Goal: Task Accomplishment & Management: Manage account settings

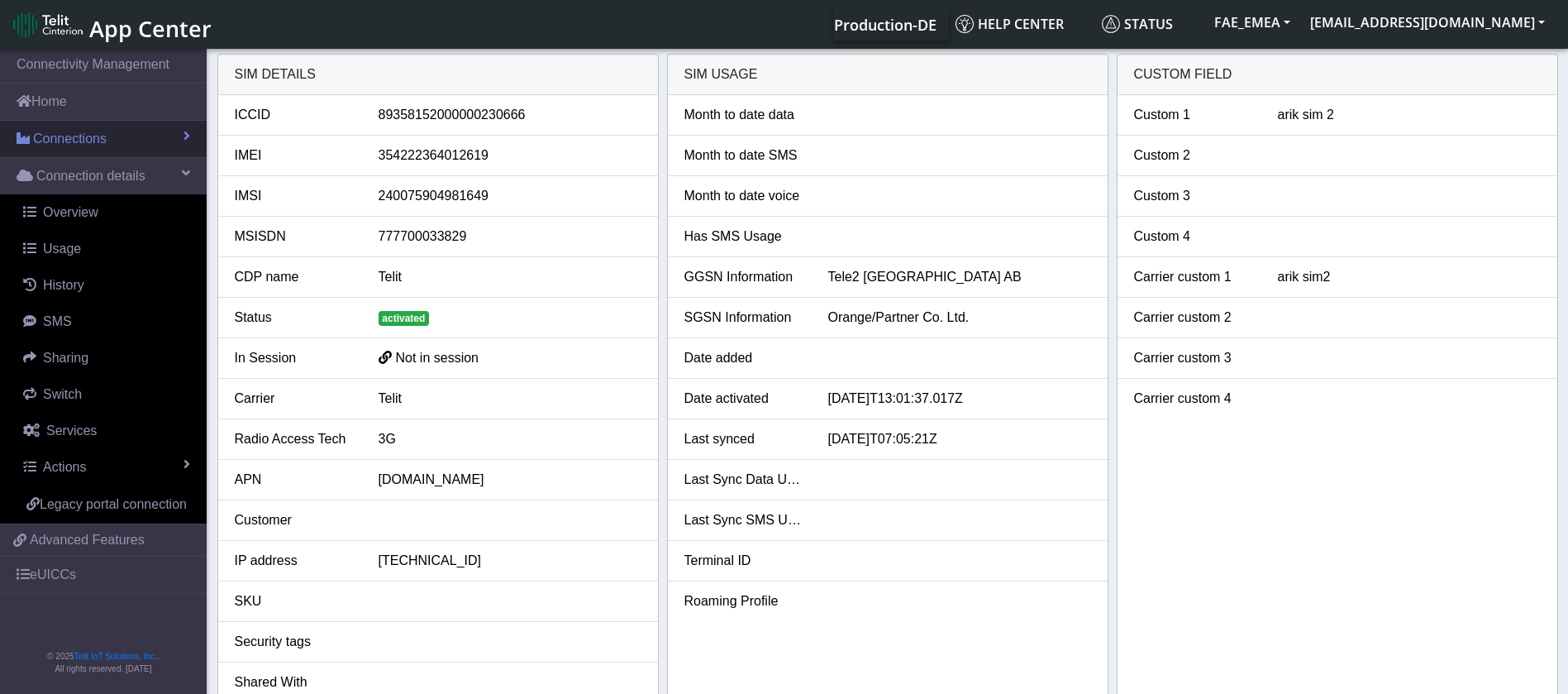
click at [181, 126] on link "Connections" at bounding box center [103, 138] width 207 height 36
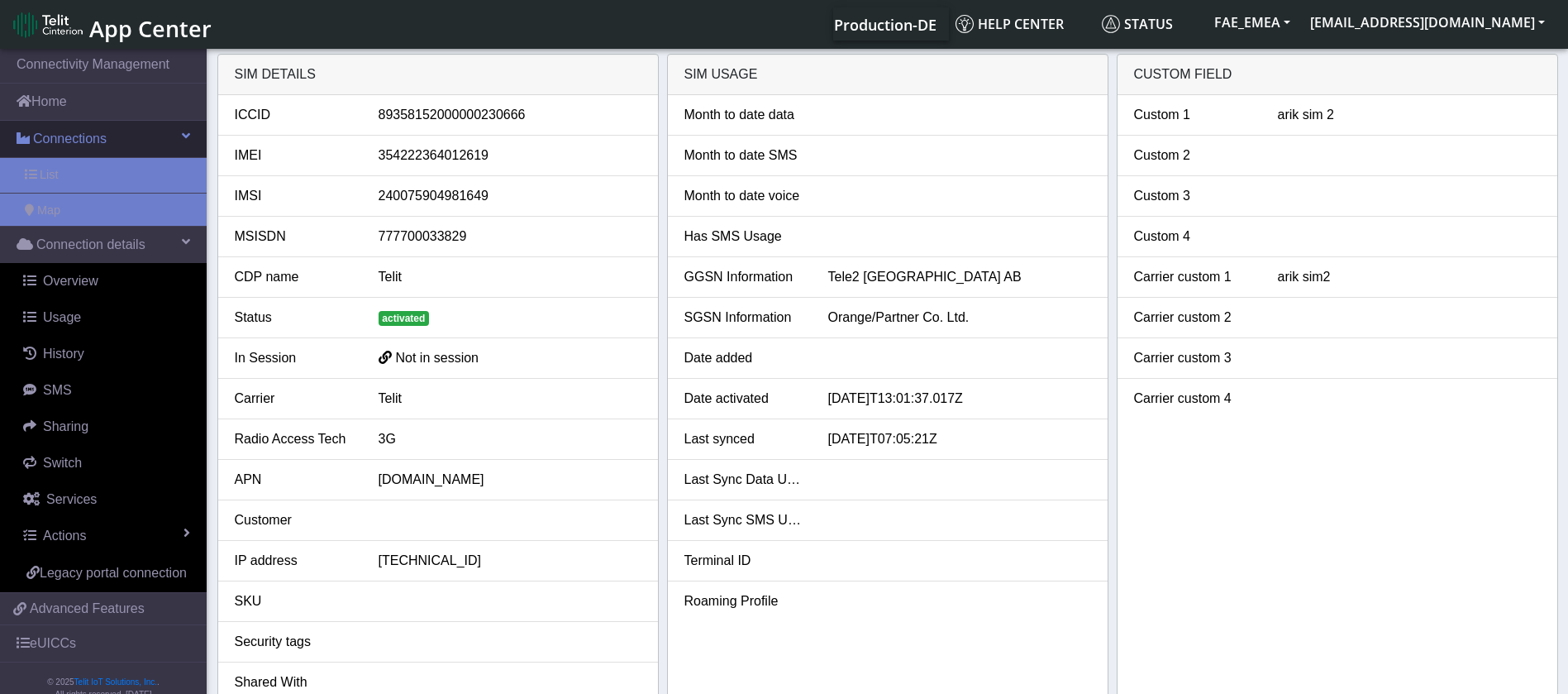
click at [181, 130] on link "Connections" at bounding box center [103, 138] width 207 height 36
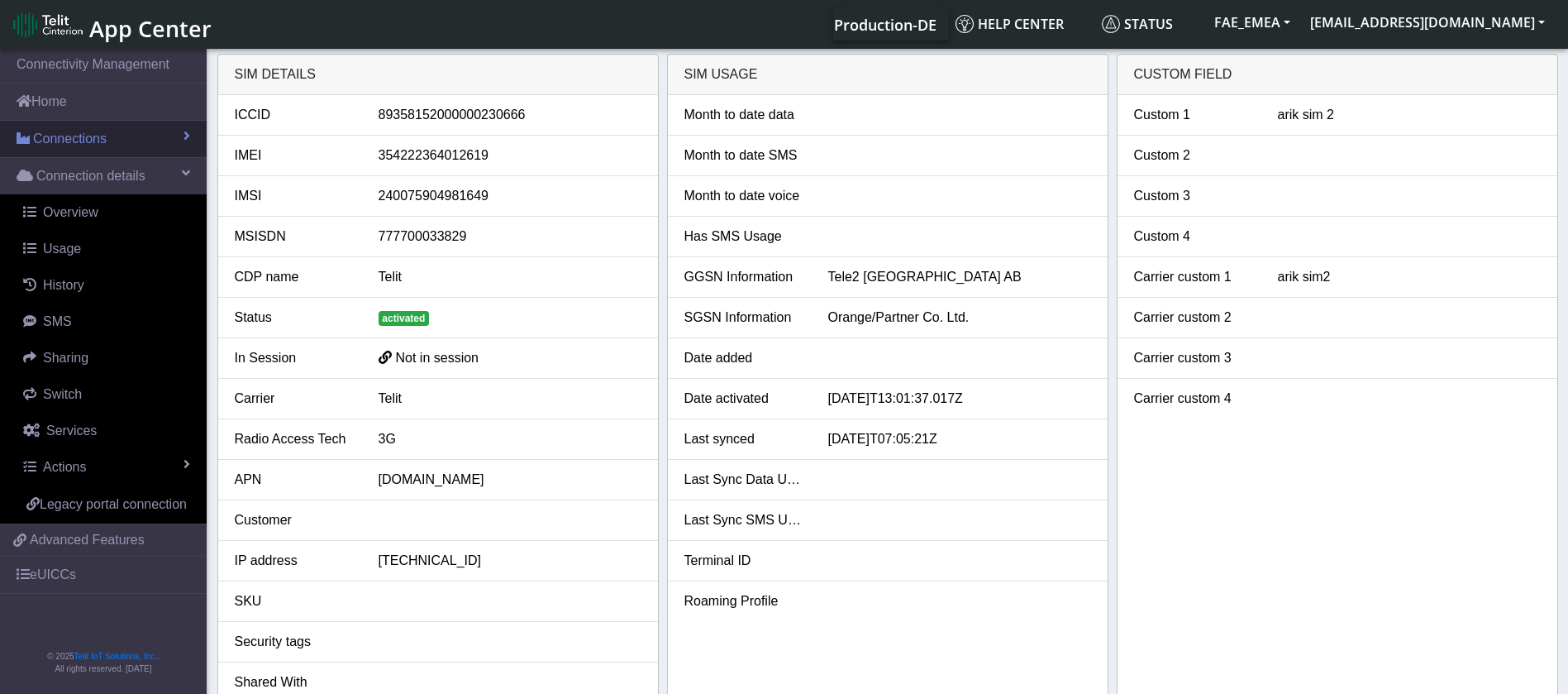
click at [149, 151] on link "Connections" at bounding box center [103, 138] width 207 height 36
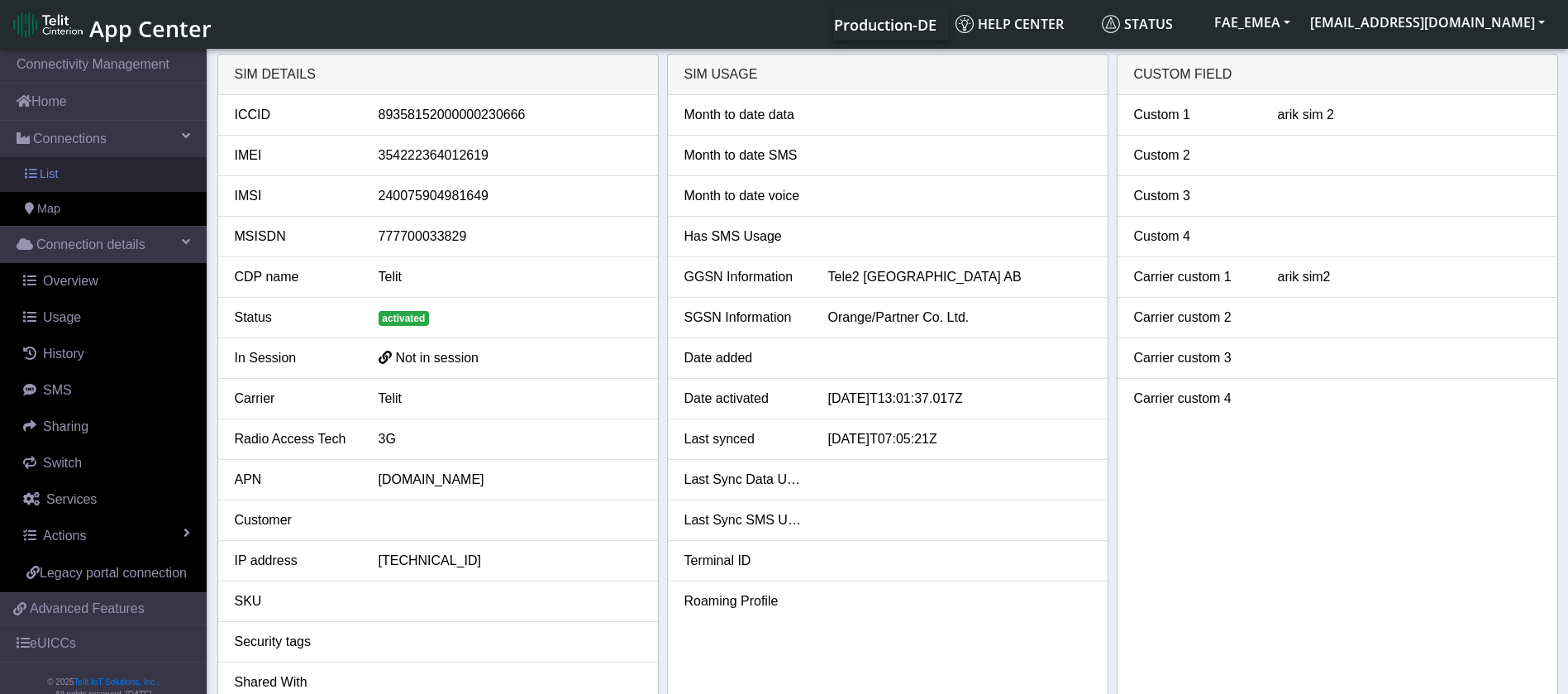
click at [51, 168] on span "List" at bounding box center [49, 175] width 19 height 19
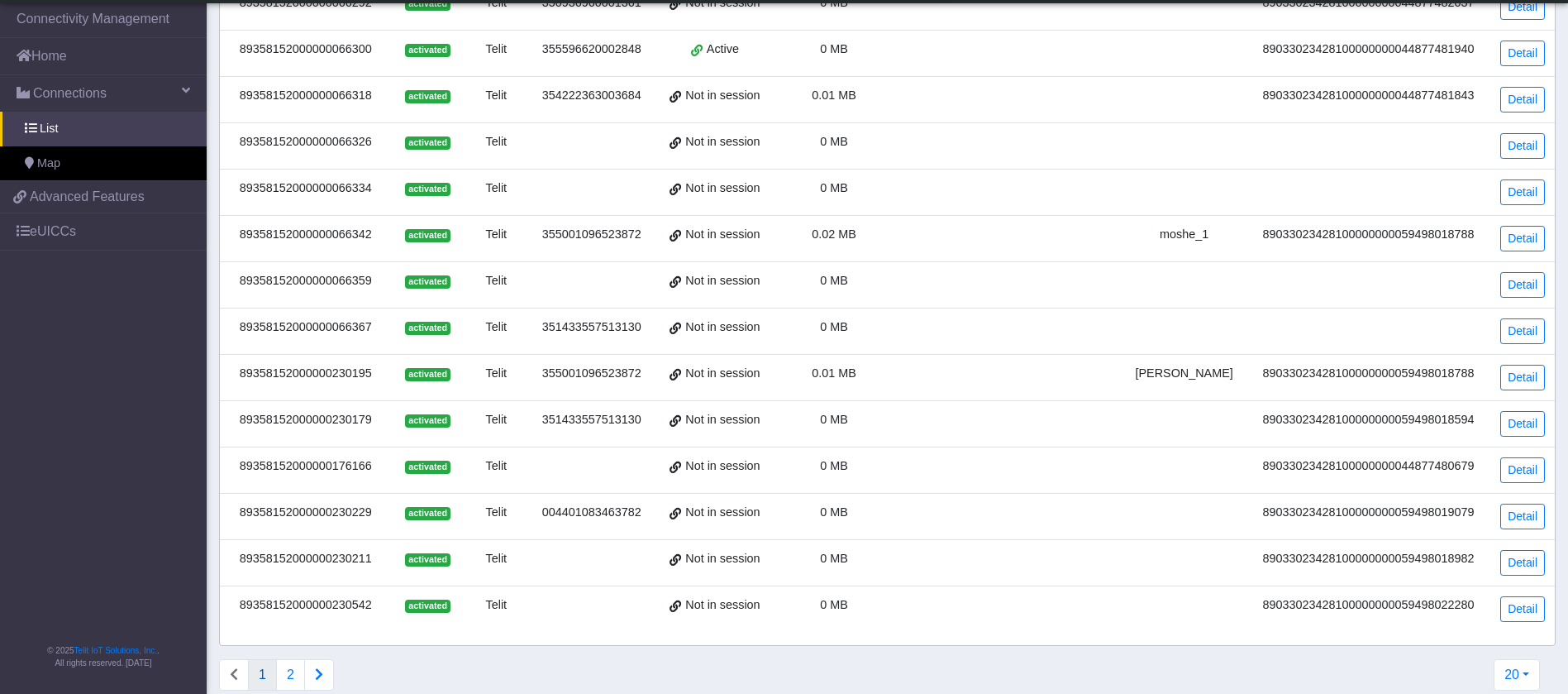
scroll to position [479, 0]
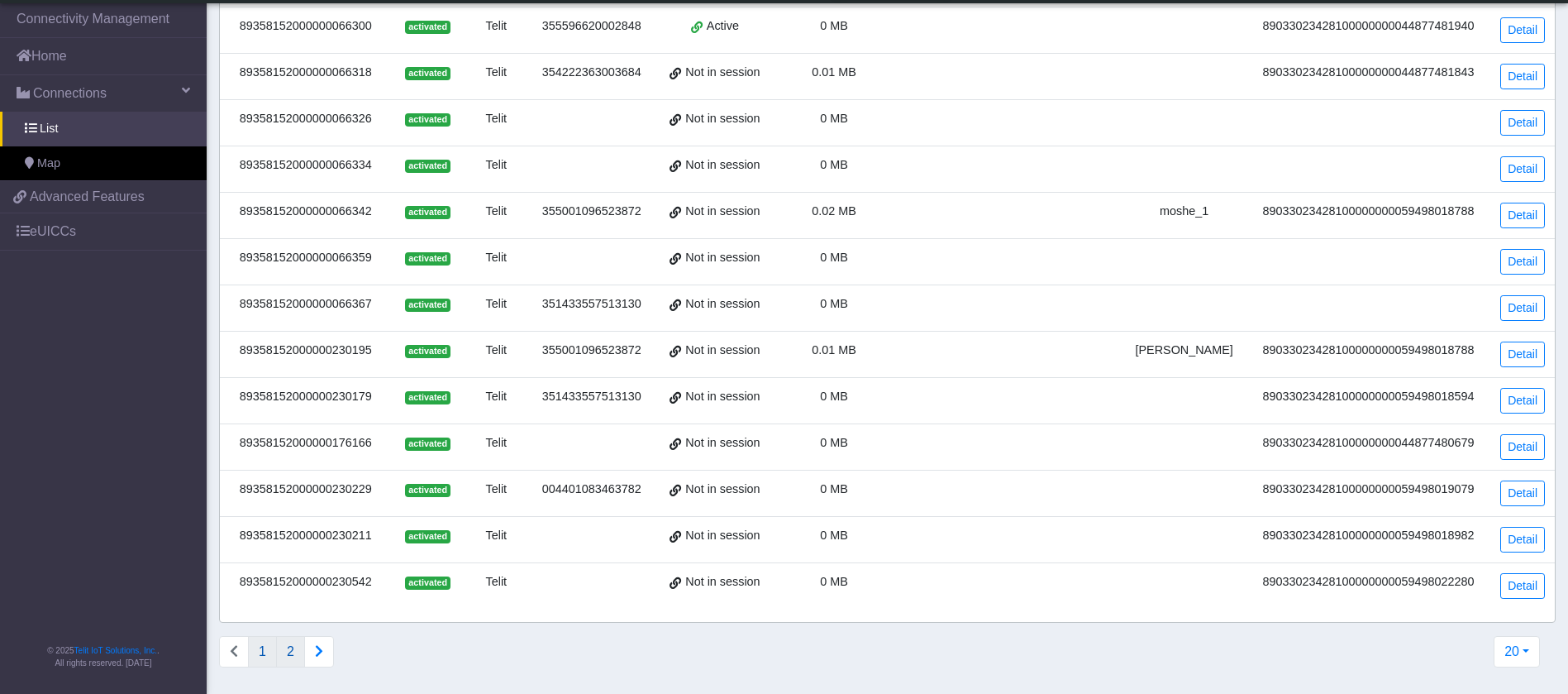
click at [294, 648] on button "2" at bounding box center [290, 651] width 29 height 31
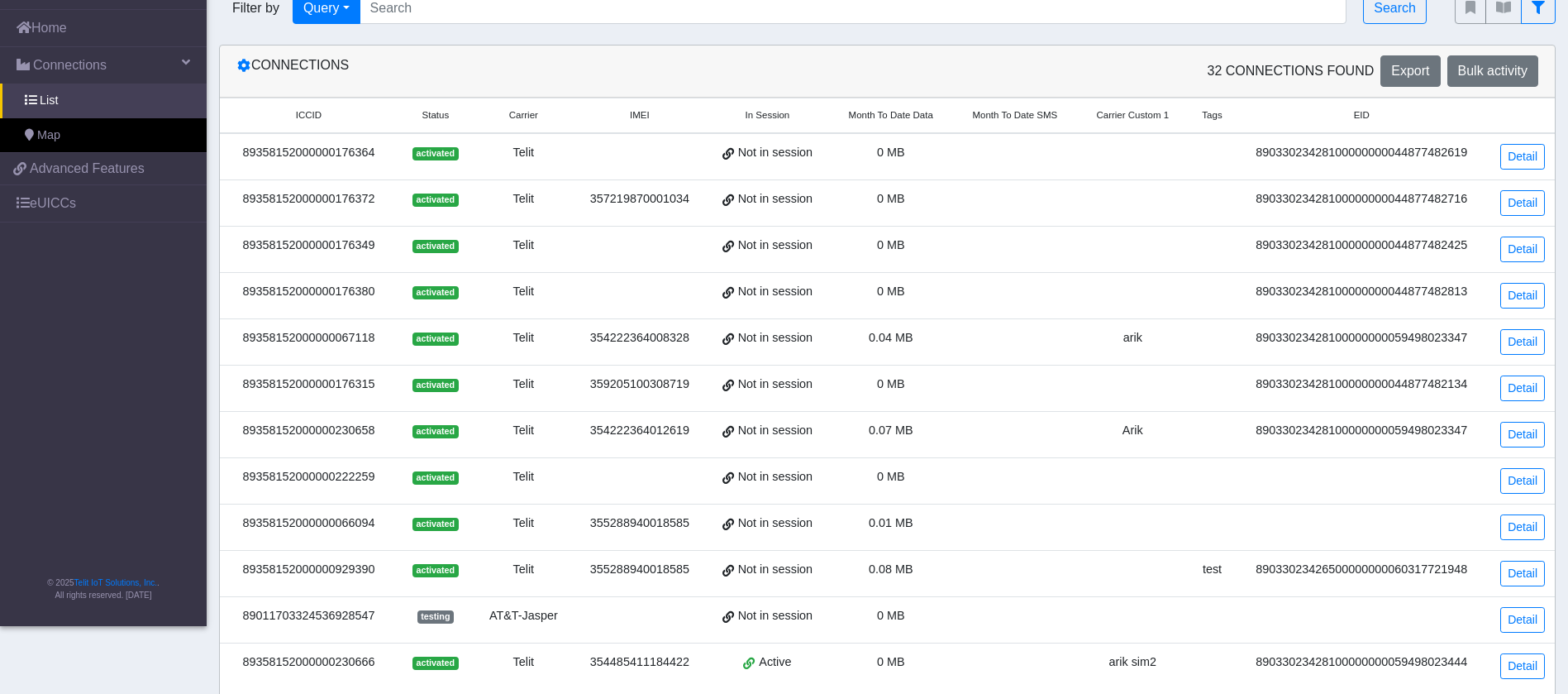
scroll to position [108, 0]
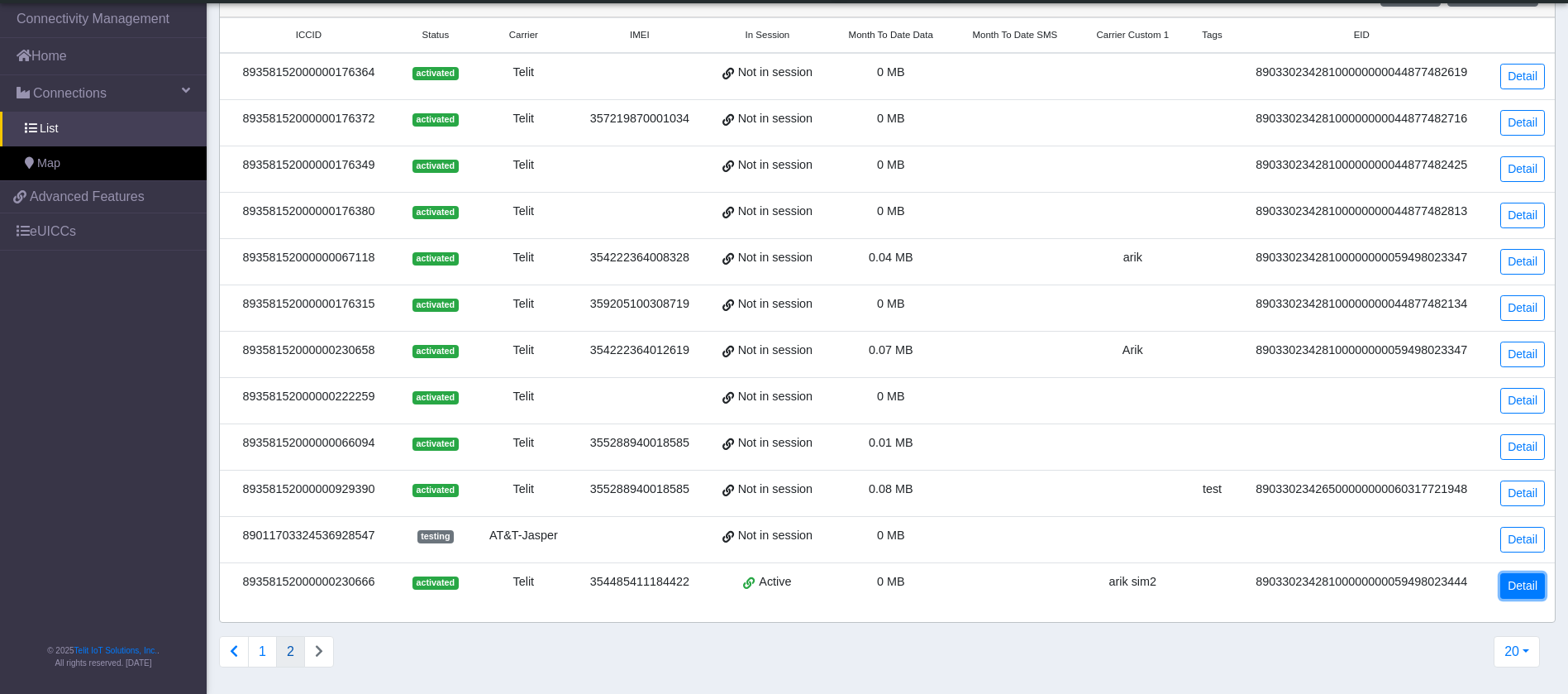
click at [1514, 583] on link "Detail" at bounding box center [1522, 586] width 45 height 25
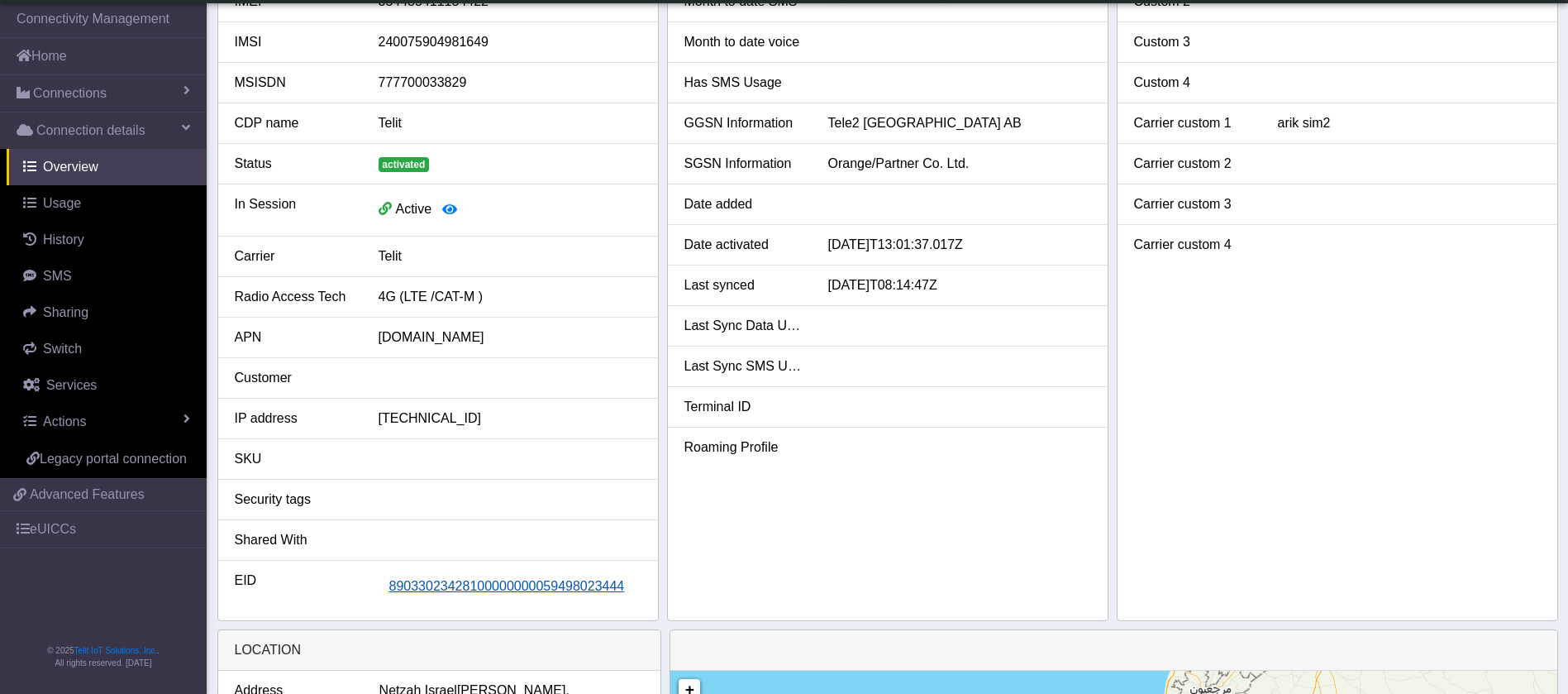
click at [576, 587] on span "89033023428100000000059498023444" at bounding box center [506, 586] width 235 height 14
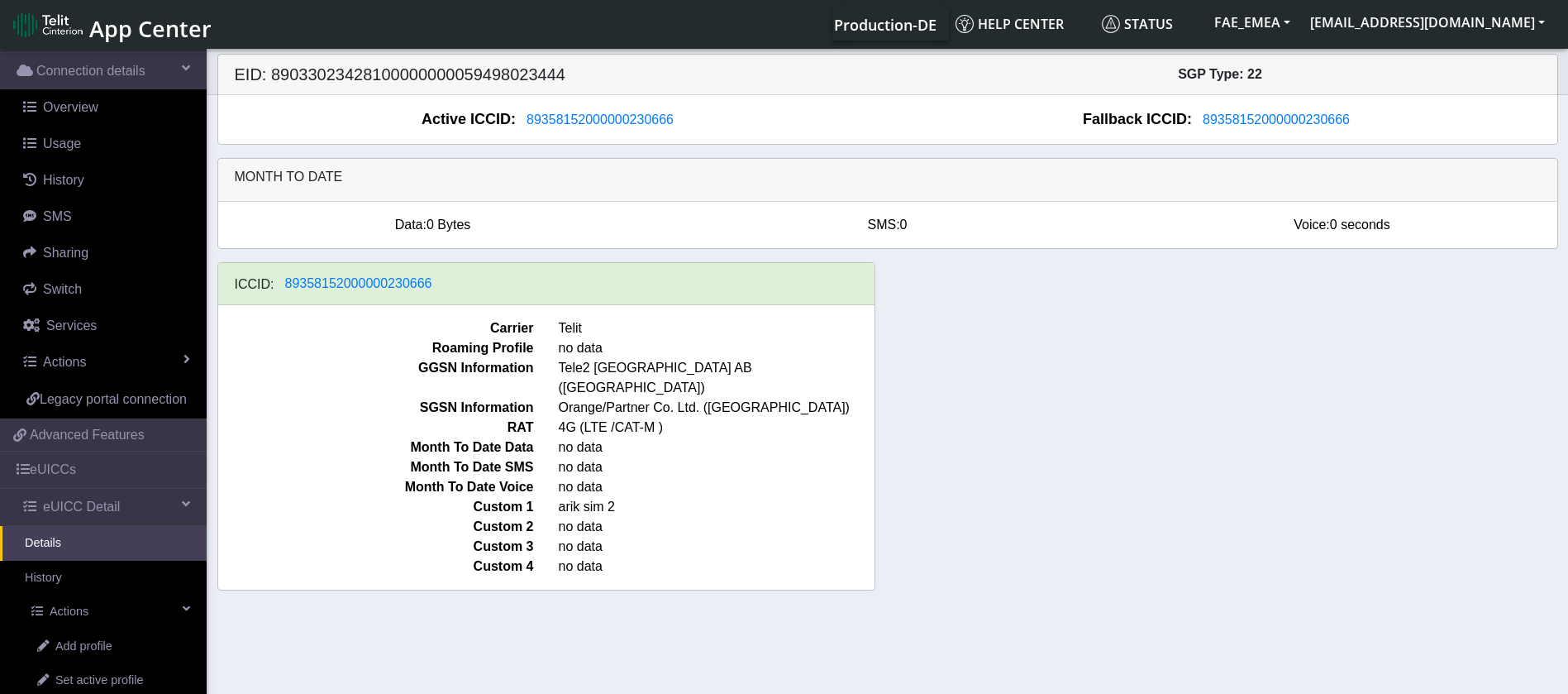
scroll to position [106, 0]
drag, startPoint x: 560, startPoint y: 369, endPoint x: 714, endPoint y: 366, distance: 154.0
click at [714, 366] on span "Tele2 [GEOGRAPHIC_DATA] AB ([GEOGRAPHIC_DATA])" at bounding box center [716, 377] width 341 height 40
click at [332, 74] on h5 "EID: 89033023428100000000059498023444" at bounding box center [554, 74] width 665 height 20
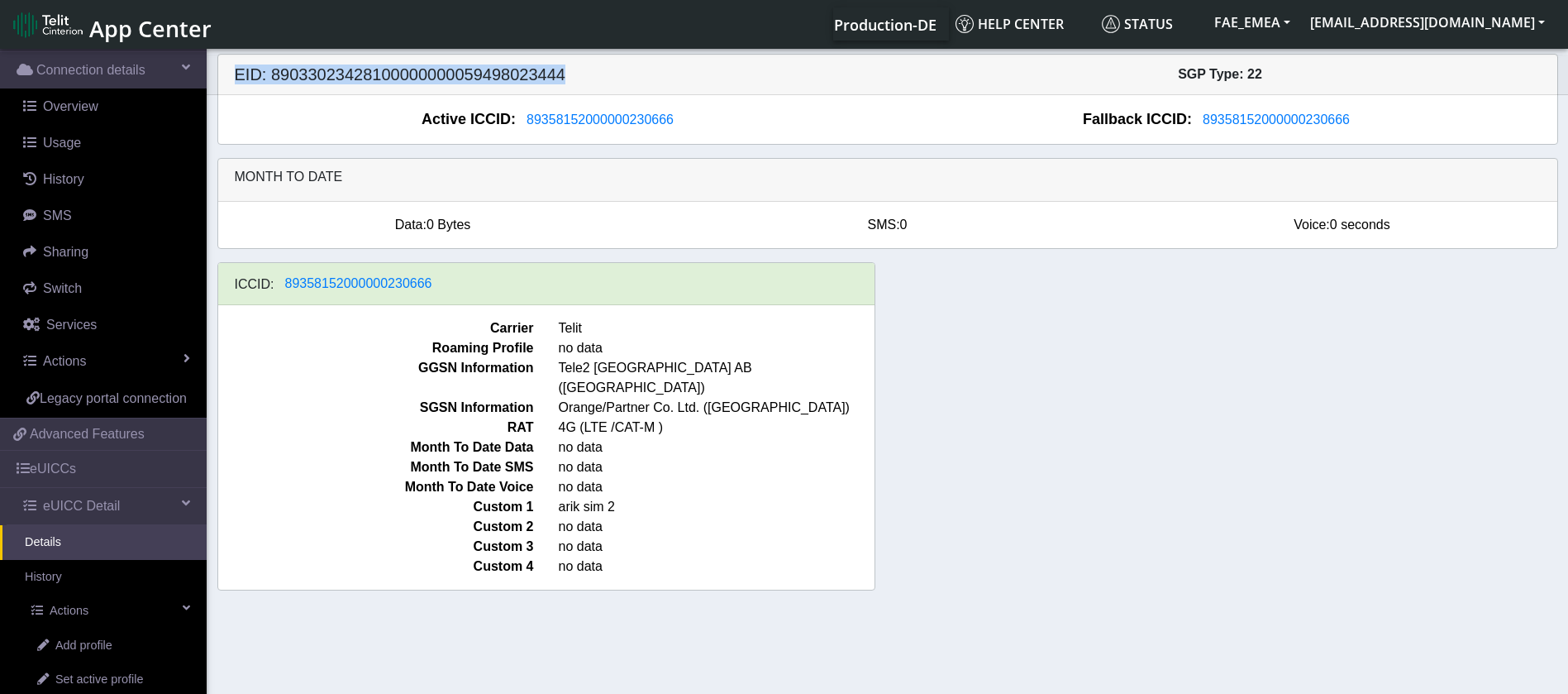
click at [332, 74] on h5 "EID: 89033023428100000000059498023444" at bounding box center [554, 74] width 665 height 20
click at [301, 71] on h5 "EID: 89033023428100000000059498023444" at bounding box center [554, 74] width 665 height 20
click at [361, 295] on button "89358152000000230666" at bounding box center [359, 283] width 169 height 21
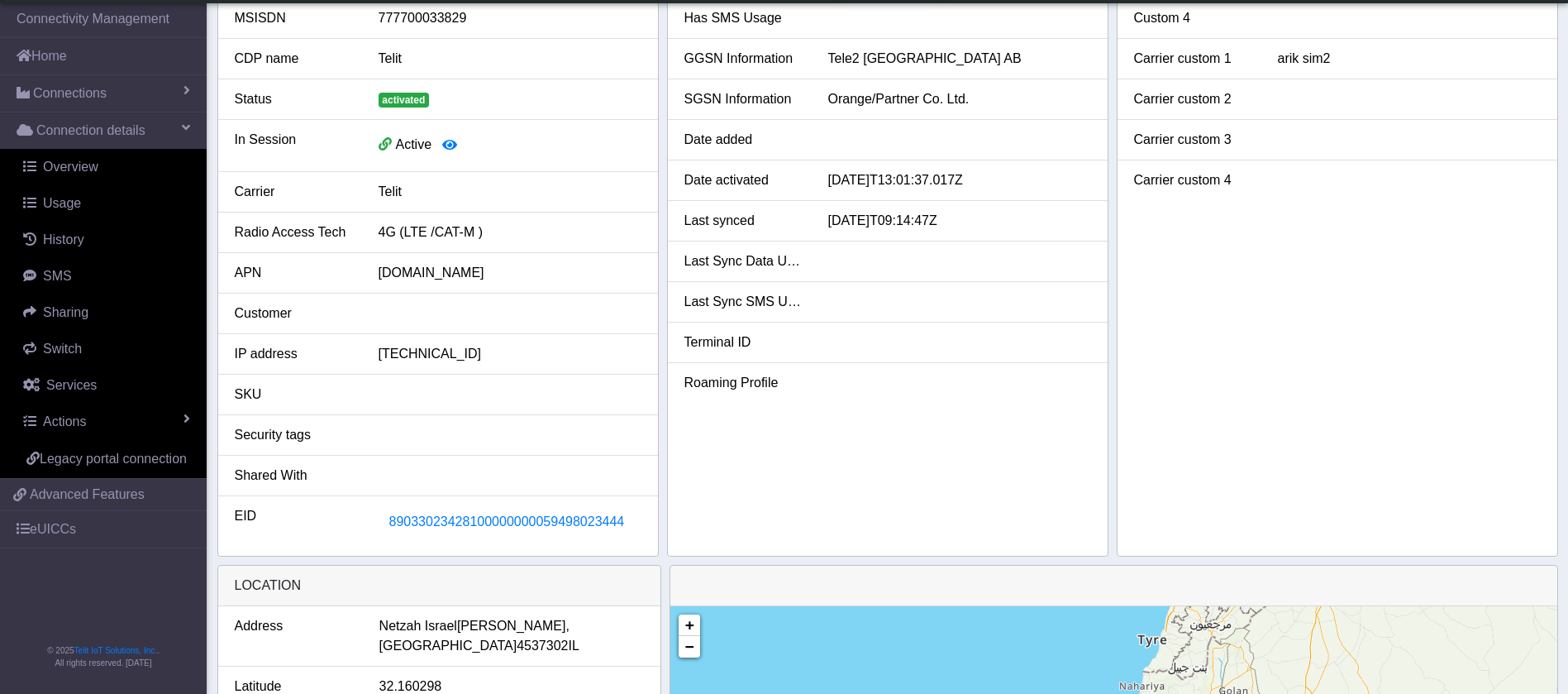
scroll to position [178, 0]
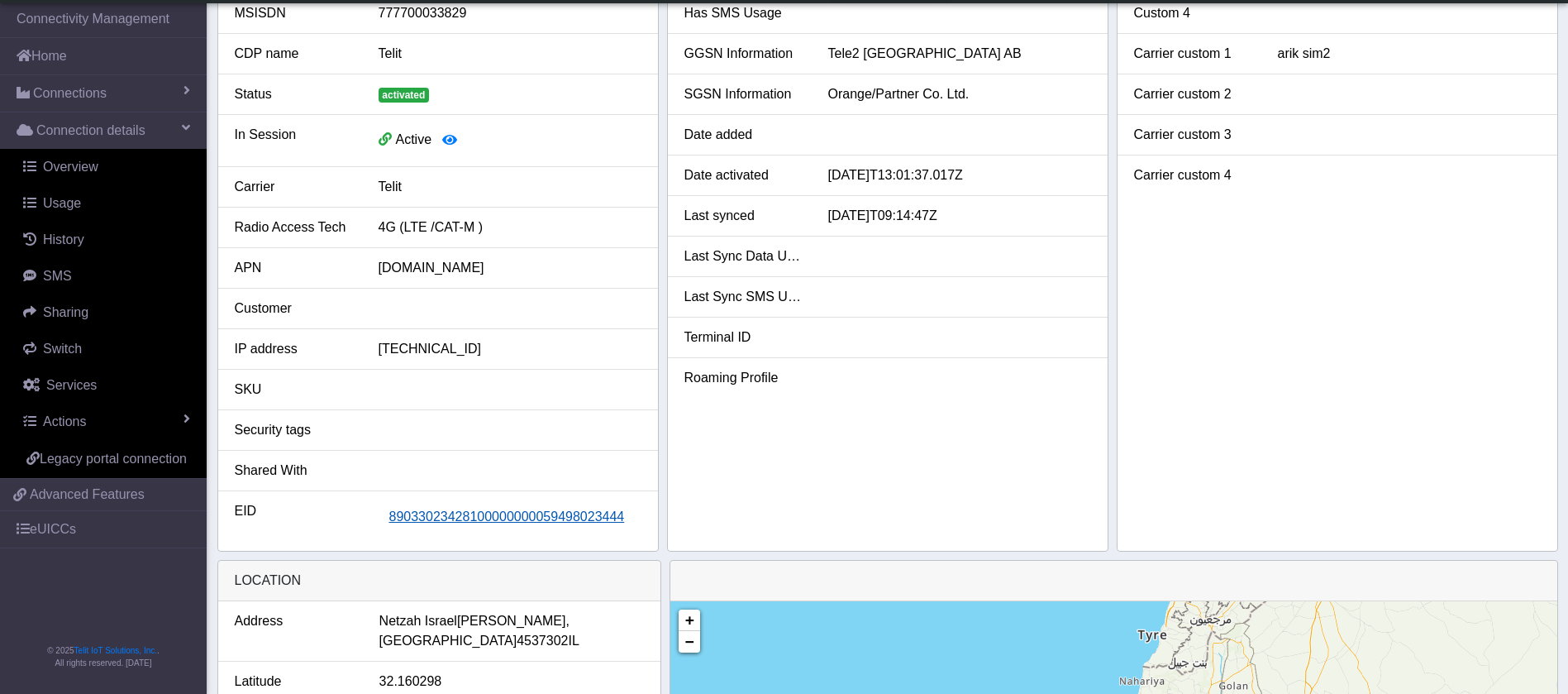
click at [460, 509] on span "89033023428100000000059498023444" at bounding box center [506, 516] width 235 height 14
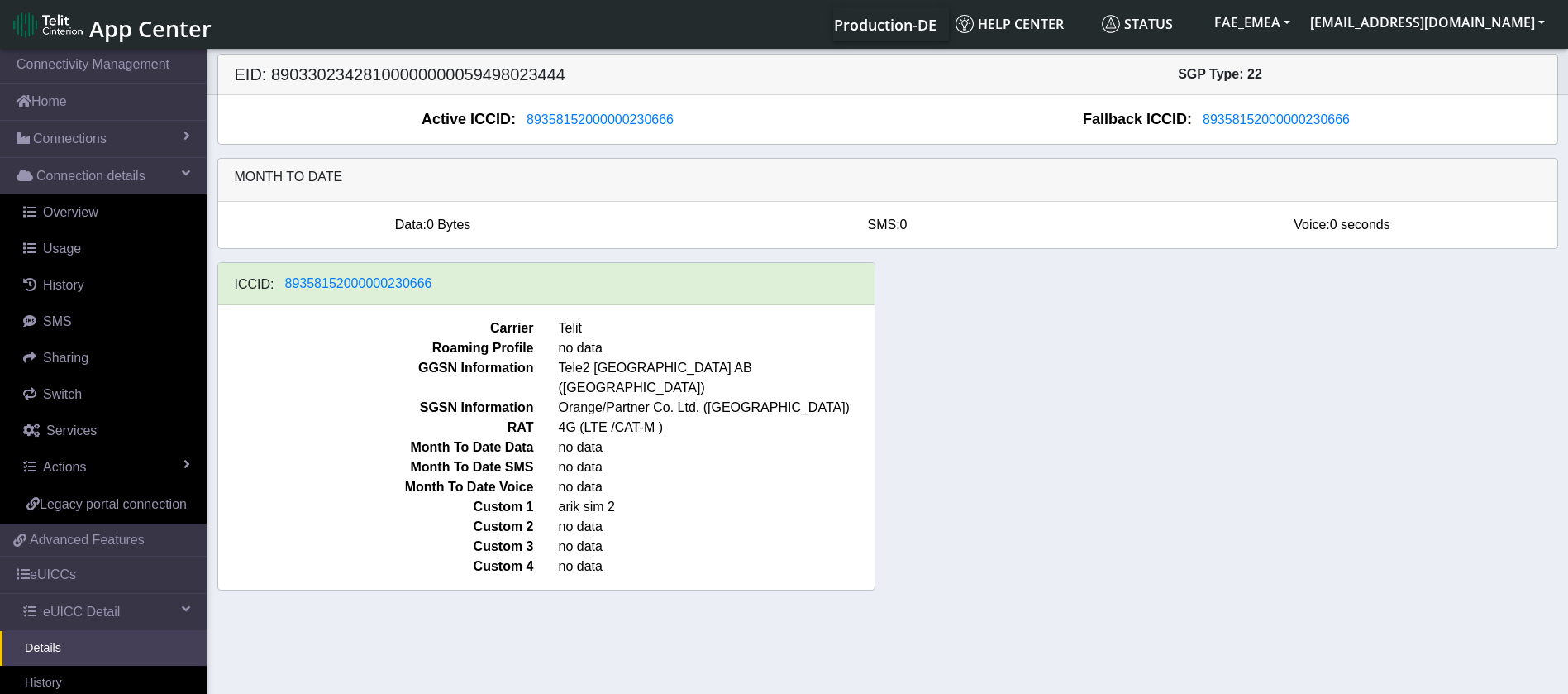
click at [460, 517] on span "Custom 2" at bounding box center [376, 527] width 341 height 20
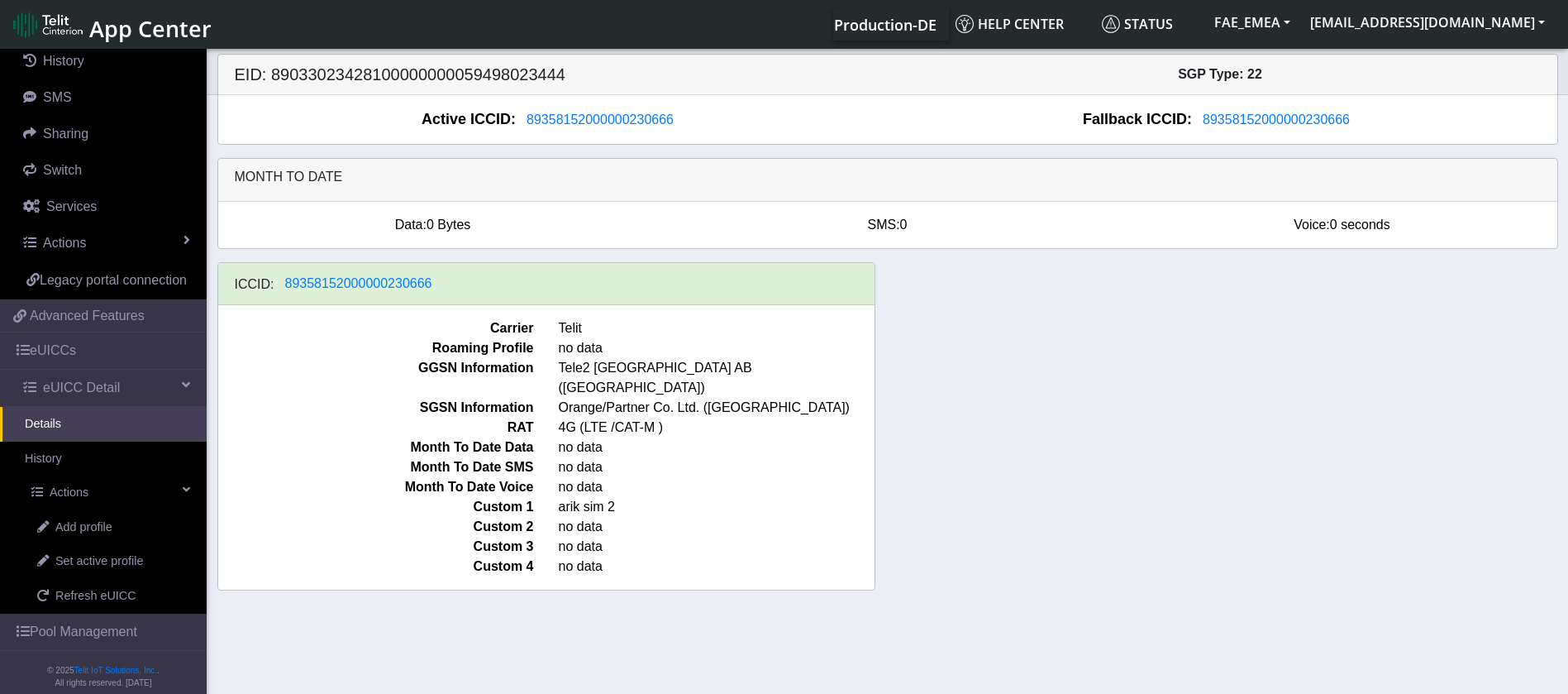
scroll to position [258, 0]
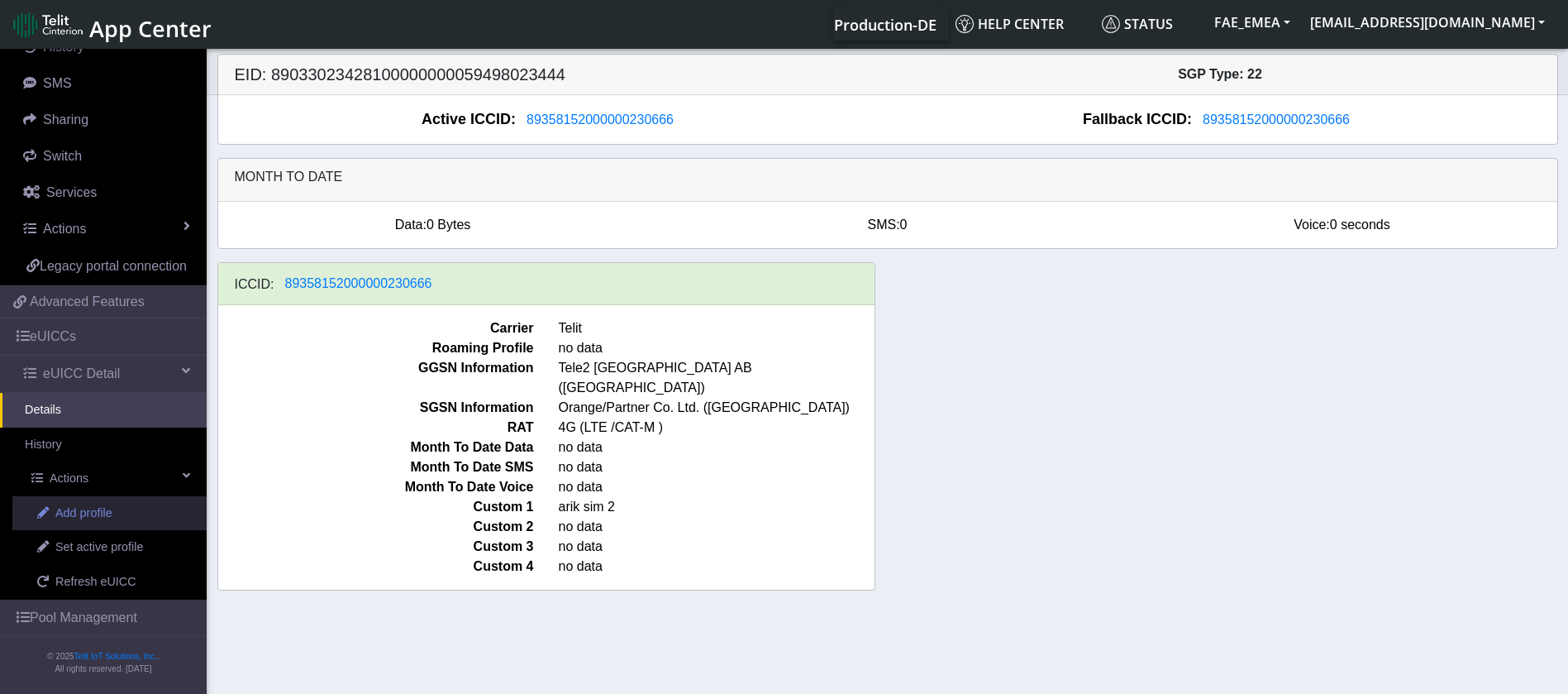
click at [95, 513] on span "Add profile" at bounding box center [84, 513] width 57 height 19
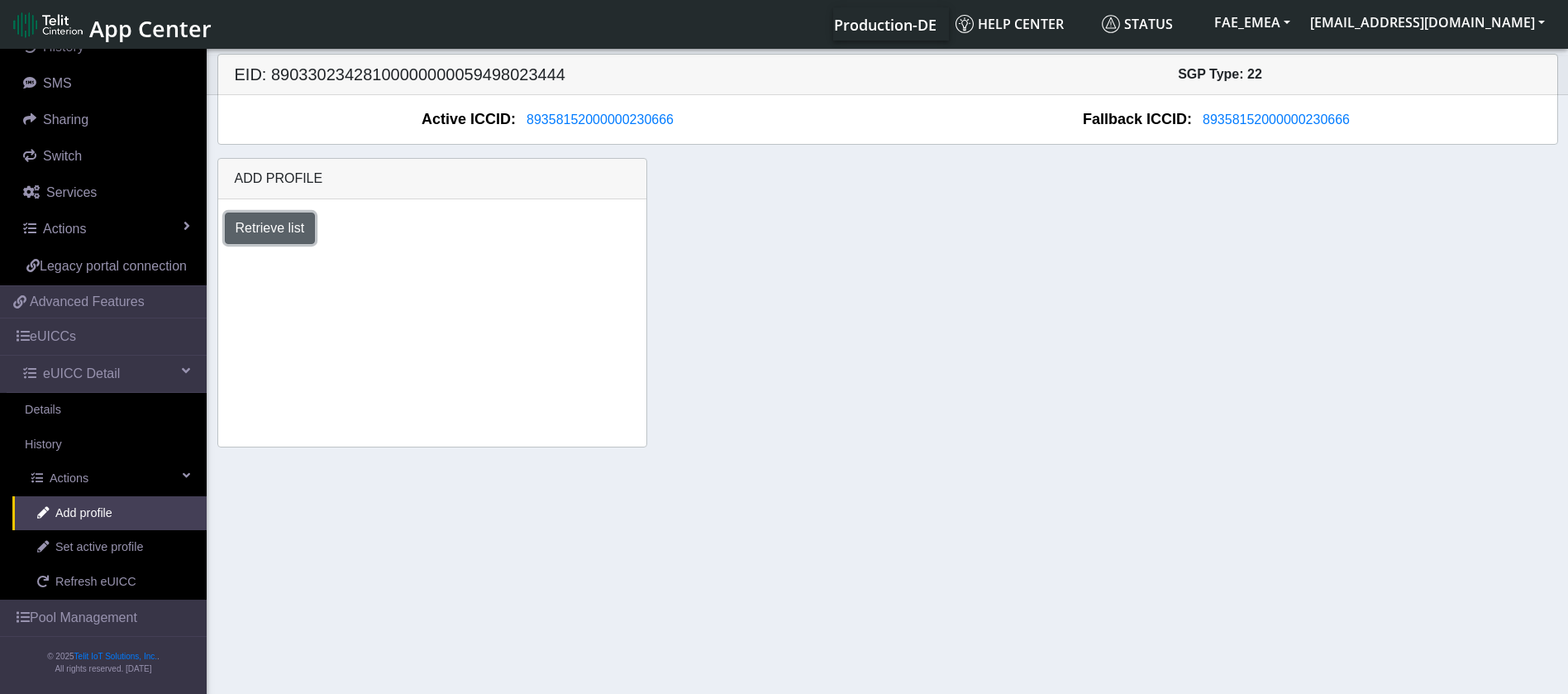
click at [293, 226] on button "Retrieve list" at bounding box center [270, 228] width 91 height 31
click at [941, 570] on section "Connectivity Management Home Connections List Map Connection details Overview U…" at bounding box center [784, 372] width 1568 height 654
click at [341, 234] on div "Retrieve list" at bounding box center [433, 228] width 441 height 31
click at [299, 226] on button "Retrieve list" at bounding box center [270, 228] width 91 height 31
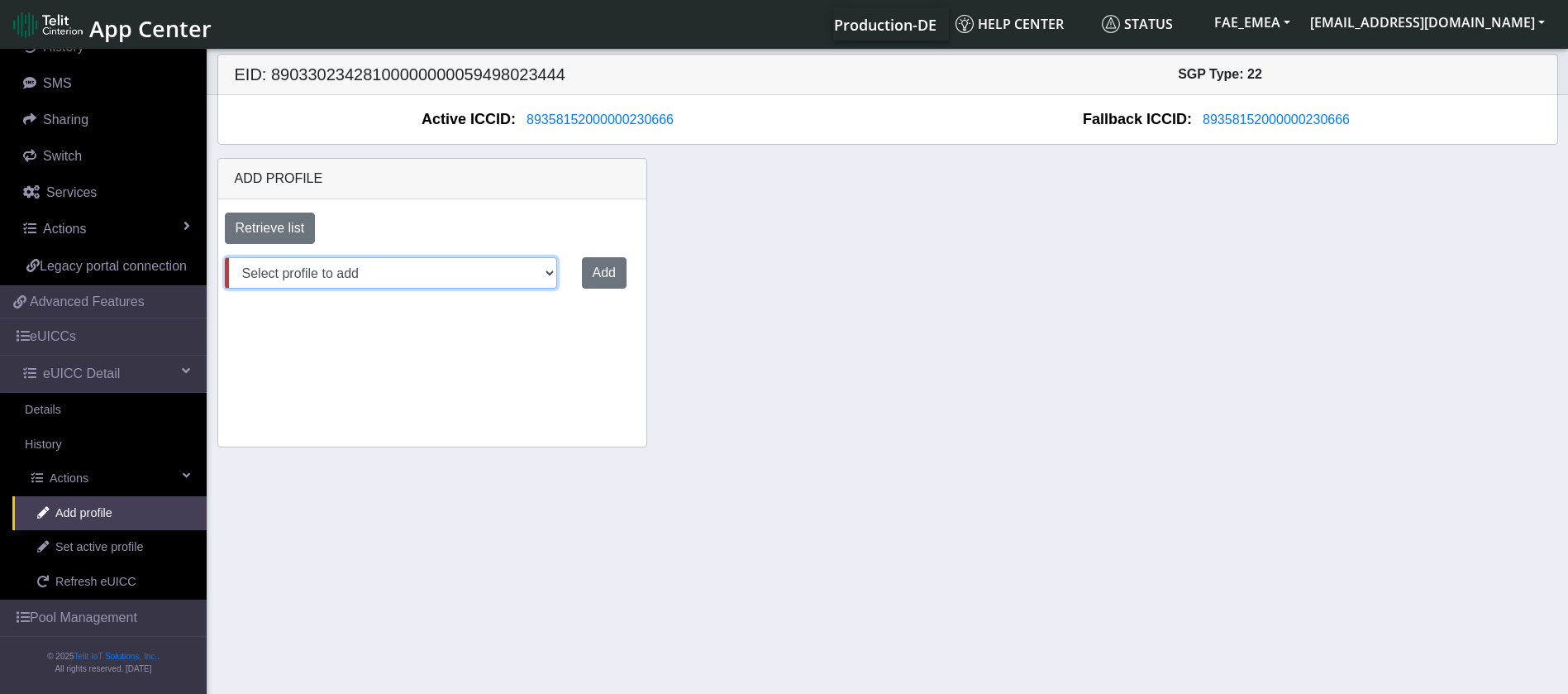
click at [477, 277] on select "Select profile to add DNLD_MVNO-nxt23.net-DEMO_ATT_Arie_Hamo DNLD-nxt23.net-DEM…" at bounding box center [391, 273] width 333 height 31
select select "884c69e1-757b-4562-a1ec-b1907f0cb888"
click at [224, 258] on select "Select profile to add DNLD_MVNO-nxt23.net-DEMO_ATT_Arie_Hamo DNLD-nxt23.net-DEM…" at bounding box center [391, 273] width 333 height 31
click at [586, 276] on button "Add" at bounding box center [601, 273] width 45 height 31
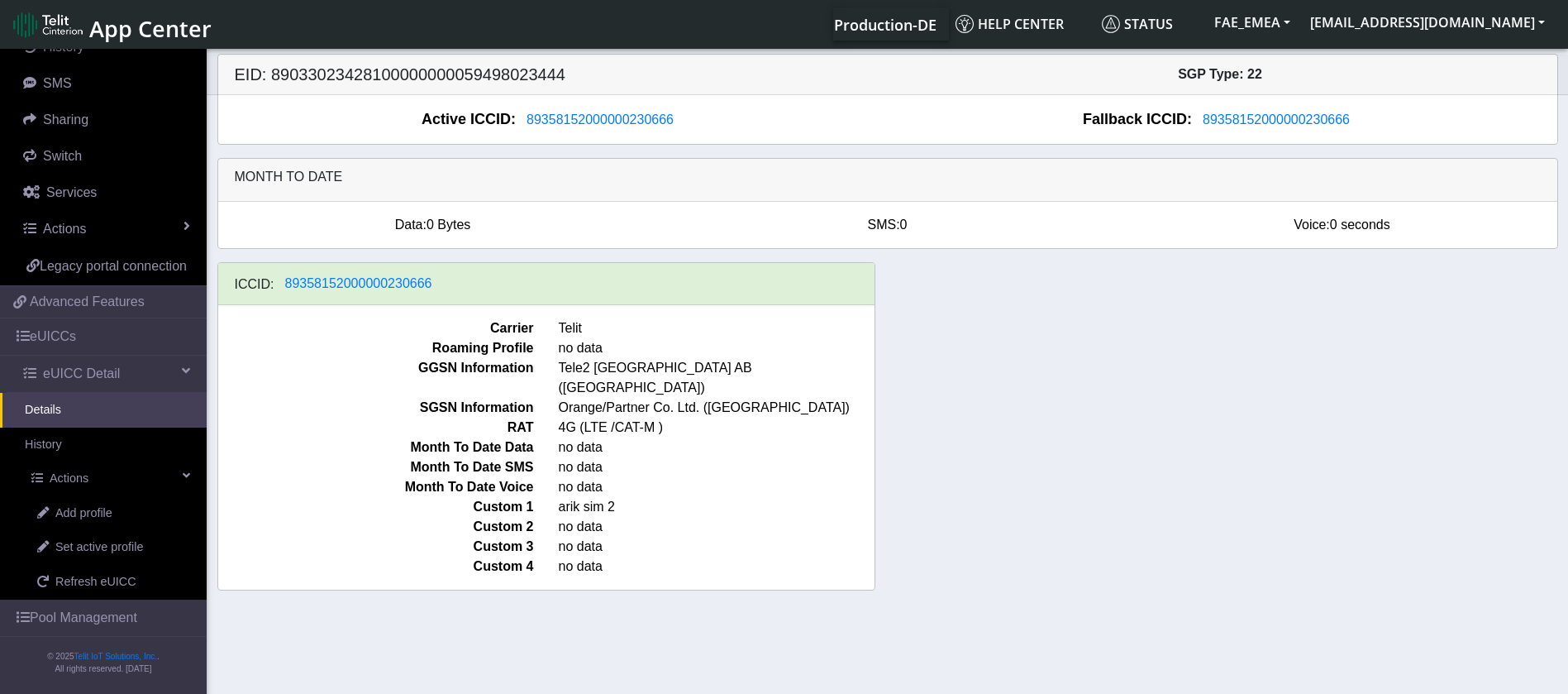
click at [334, 580] on div "ICCID: 89358152000000230666 Carrier Telit Roaming Profile no data GGSN Informat…" at bounding box center [888, 432] width 1365 height 341
click at [80, 449] on link "History" at bounding box center [103, 444] width 207 height 35
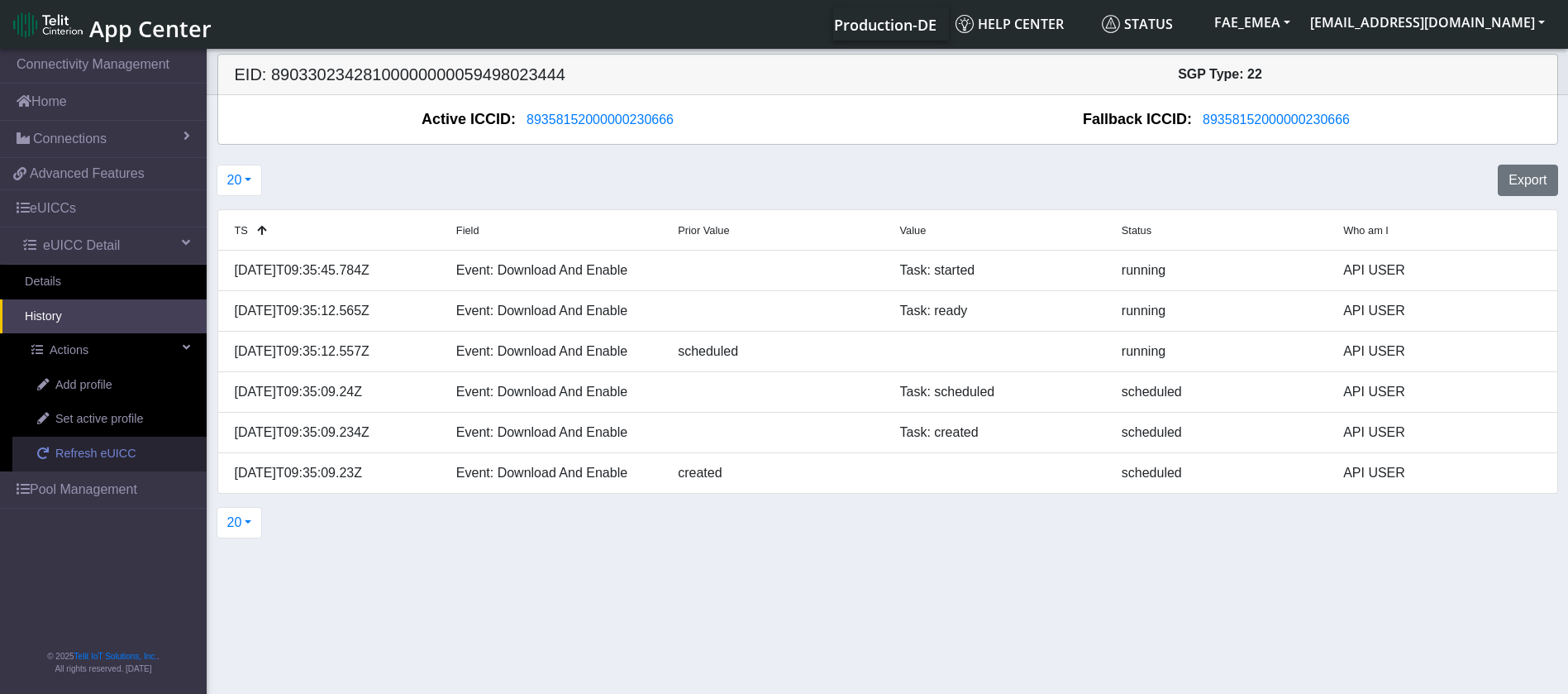
click at [83, 457] on span "Refresh eUICC" at bounding box center [96, 454] width 81 height 19
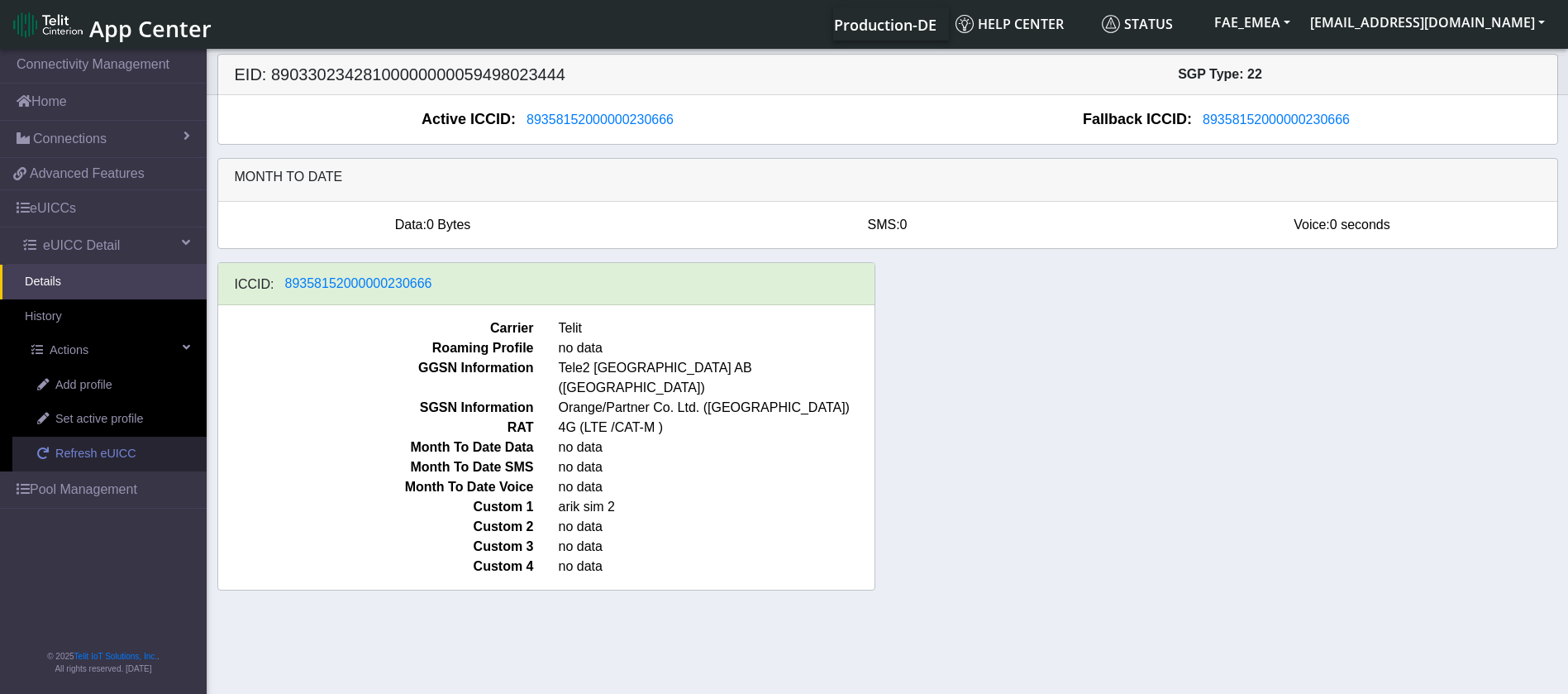
click at [107, 453] on span "Refresh eUICC" at bounding box center [96, 454] width 81 height 19
click at [313, 230] on div "Data: 0 Bytes" at bounding box center [433, 225] width 455 height 20
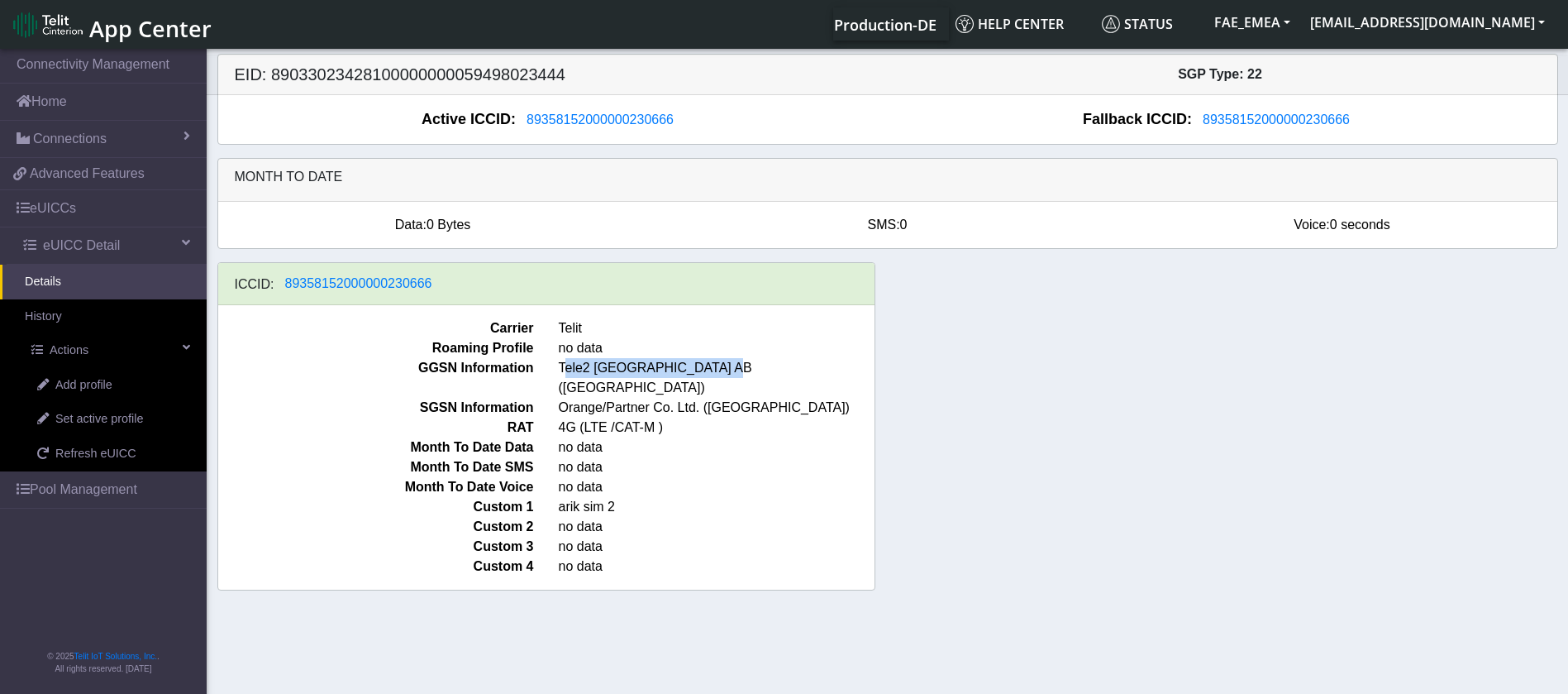
drag, startPoint x: 564, startPoint y: 369, endPoint x: 712, endPoint y: 371, distance: 148.0
click at [712, 371] on span "Tele2 [GEOGRAPHIC_DATA] AB ([GEOGRAPHIC_DATA])" at bounding box center [716, 377] width 341 height 40
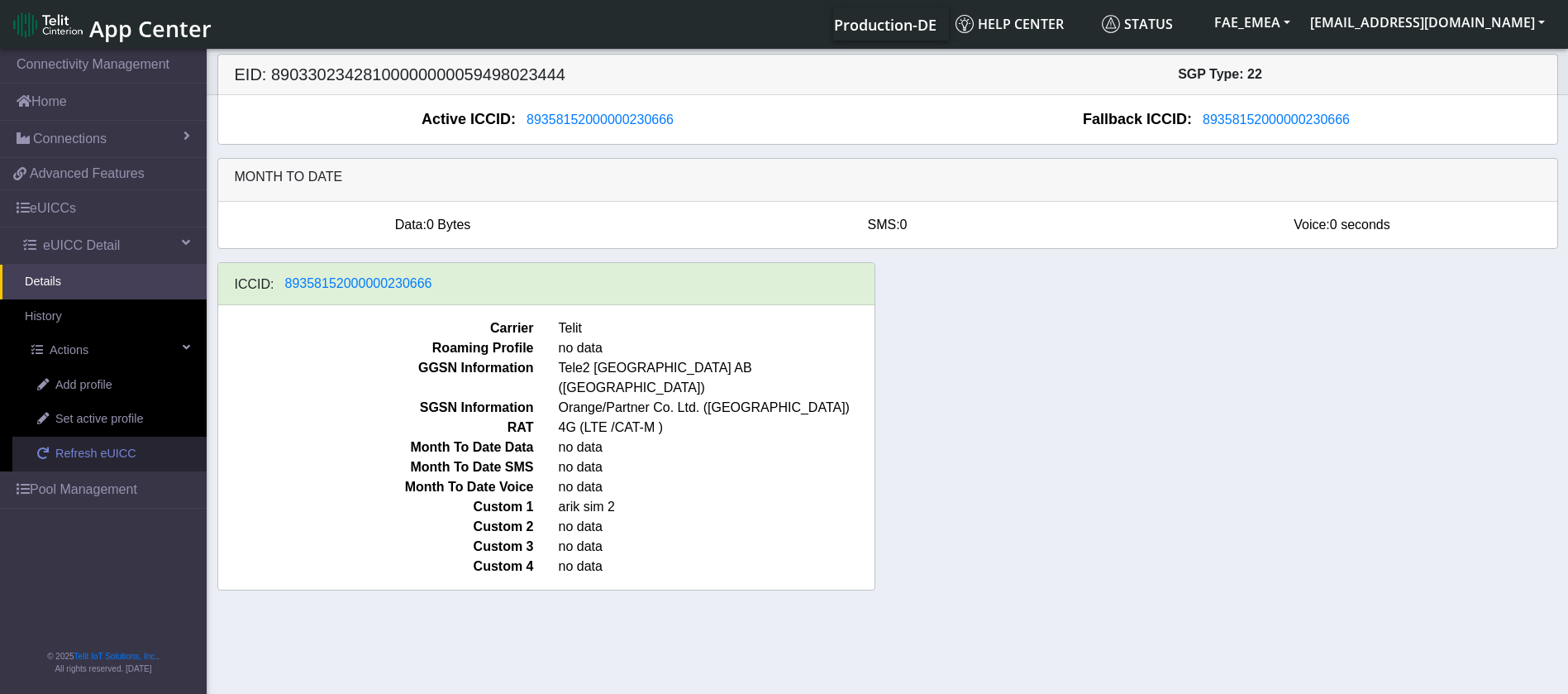
click at [65, 450] on span "Refresh eUICC" at bounding box center [96, 454] width 81 height 19
click at [1506, 371] on div "ICCID: [TECHNICAL_ID] Carrier Telit Roaming Profile no data GGSN Information Te…" at bounding box center [888, 432] width 1365 height 341
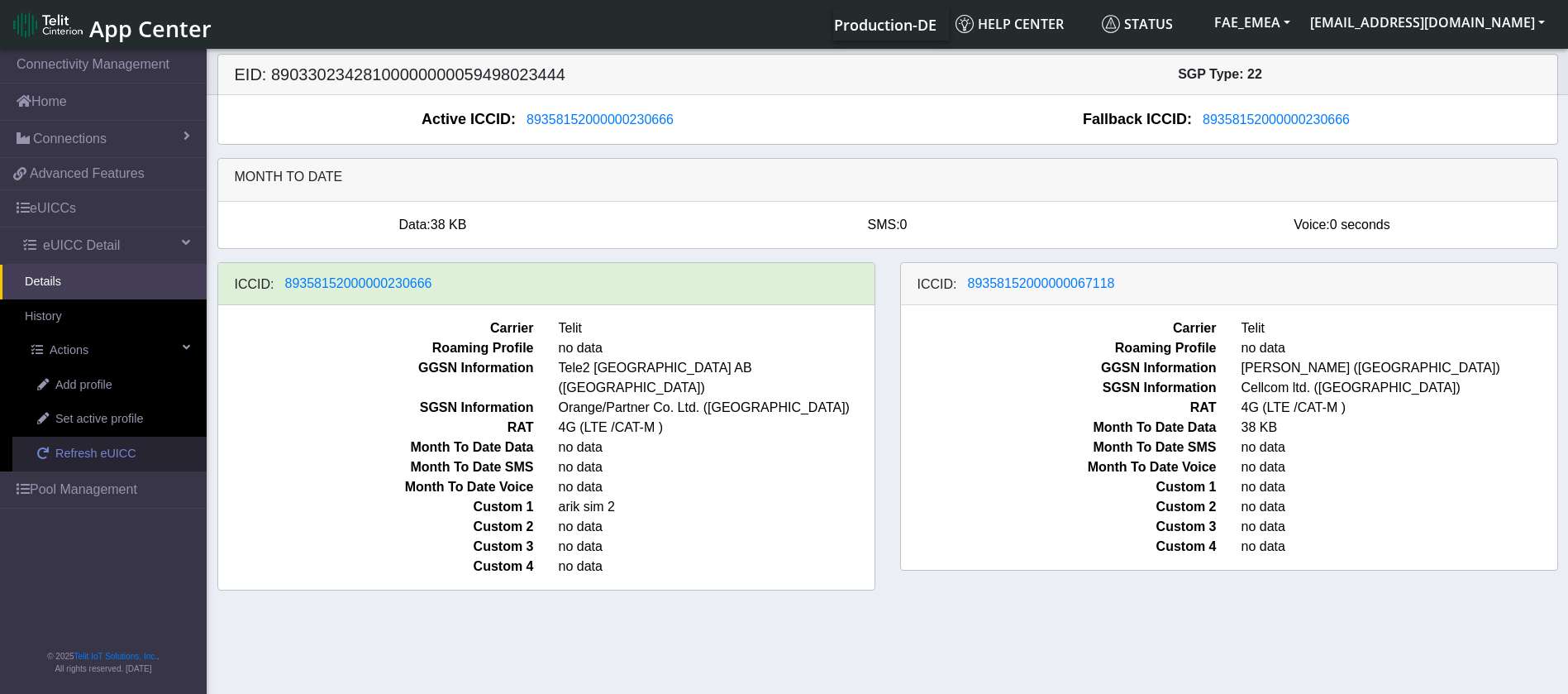
click at [63, 447] on span "Refresh eUICC" at bounding box center [96, 454] width 81 height 19
click at [95, 452] on span "Refresh eUICC" at bounding box center [96, 454] width 81 height 19
click at [1484, 341] on span "no data" at bounding box center [1399, 349] width 341 height 20
click at [76, 458] on span "Refresh eUICC" at bounding box center [96, 454] width 81 height 19
click at [1034, 283] on span "89358152000000067118" at bounding box center [1041, 283] width 147 height 14
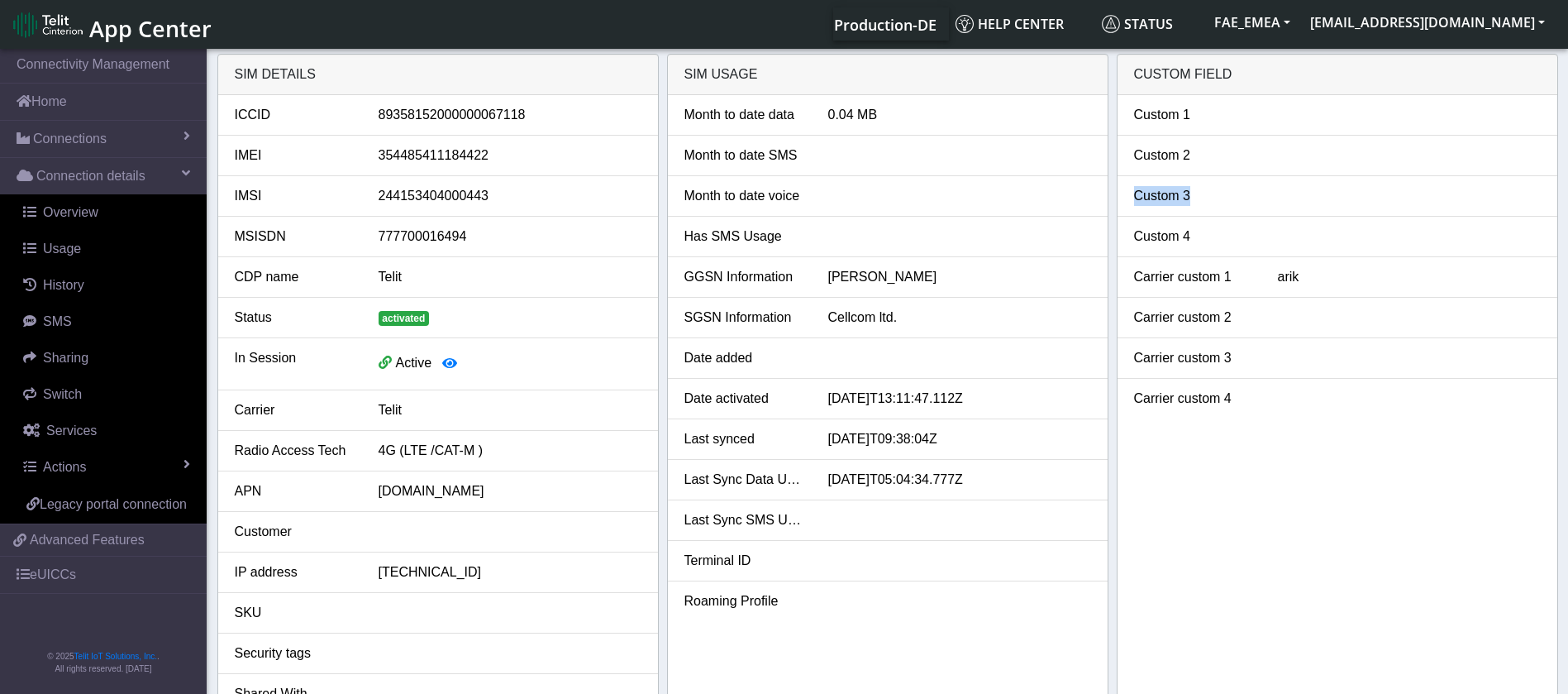
drag, startPoint x: 1563, startPoint y: 155, endPoint x: 1569, endPoint y: 136, distance: 19.9
click at [1568, 136] on html "App Center Production-DE Help center Status FAE_EMEA arie.hamo@telit.com" at bounding box center [784, 347] width 1568 height 694
click at [136, 469] on link "Actions" at bounding box center [106, 467] width 200 height 36
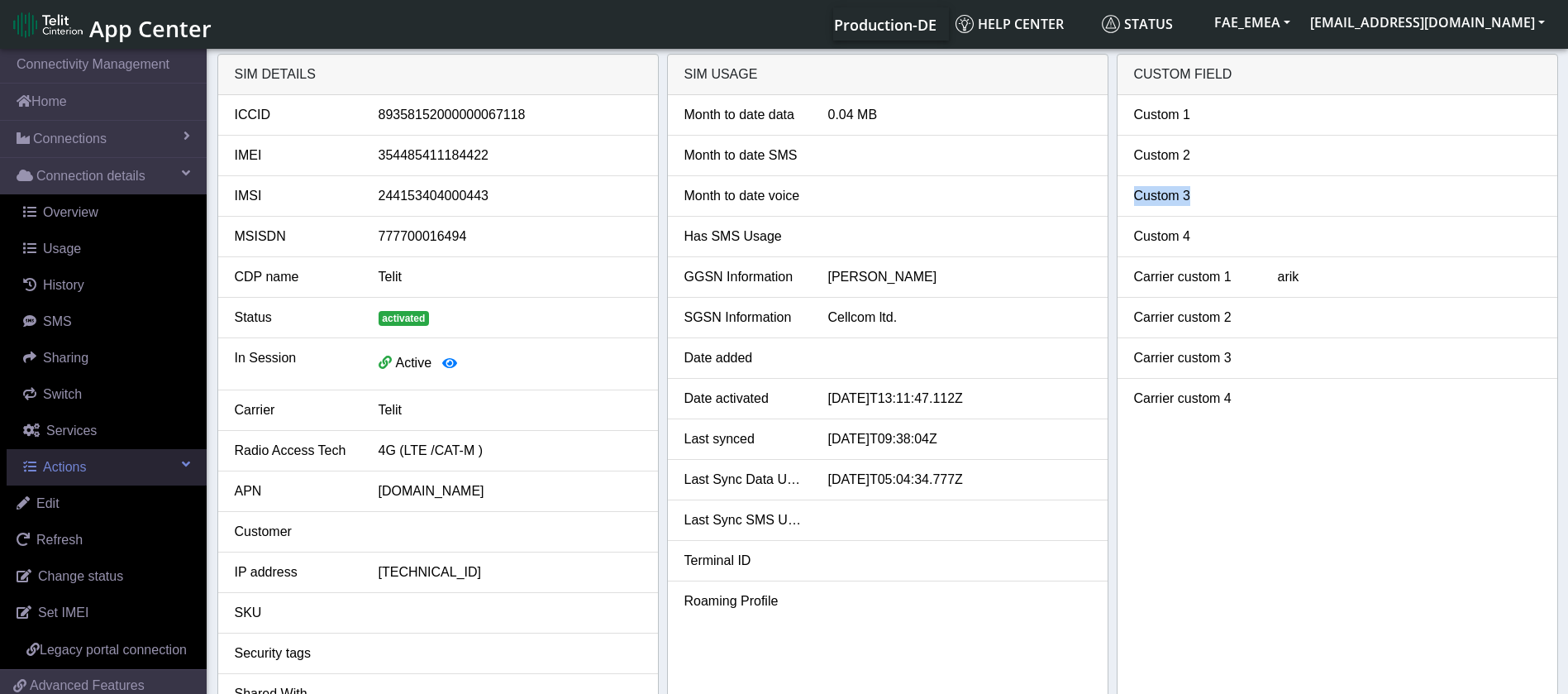
click at [172, 481] on link "Actions" at bounding box center [106, 467] width 200 height 36
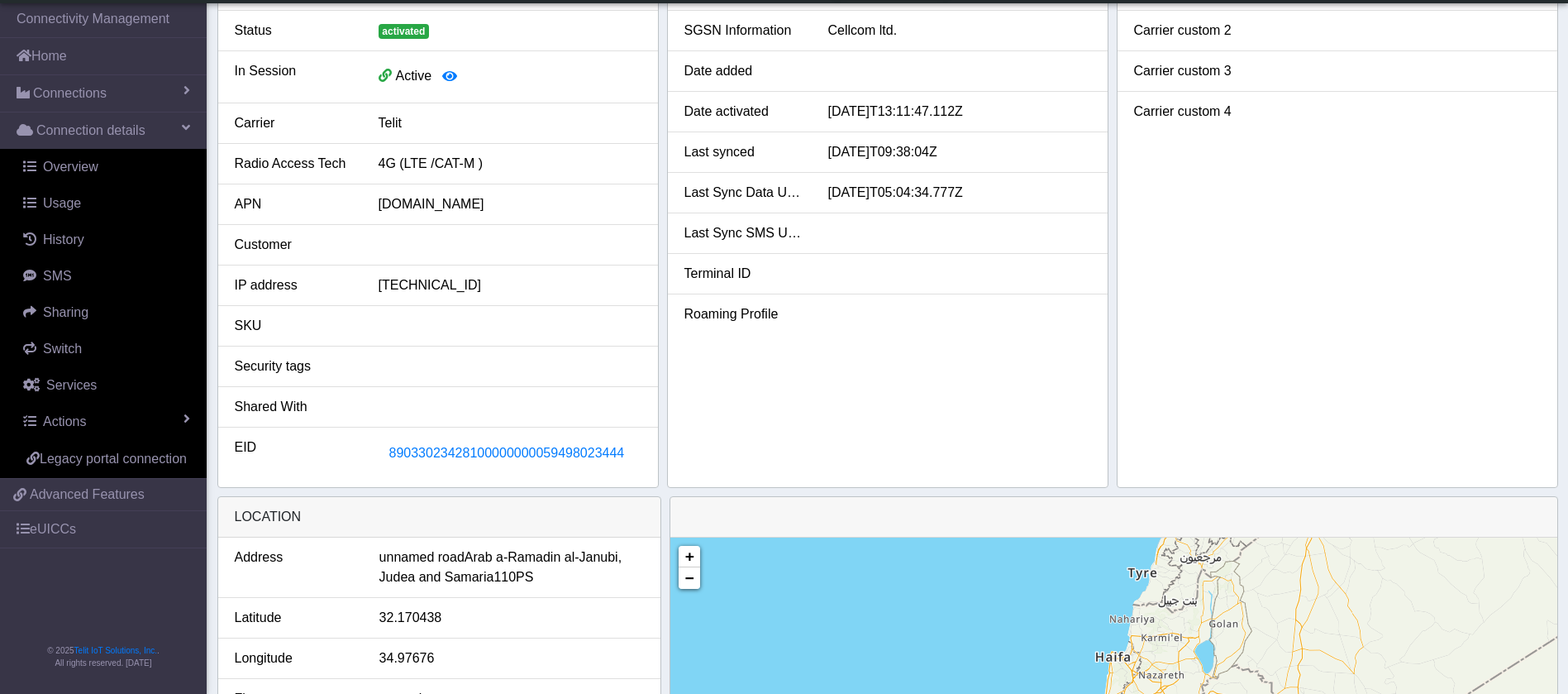
scroll to position [243, 0]
click at [544, 447] on span "89033023428100000000059498023444" at bounding box center [506, 451] width 235 height 14
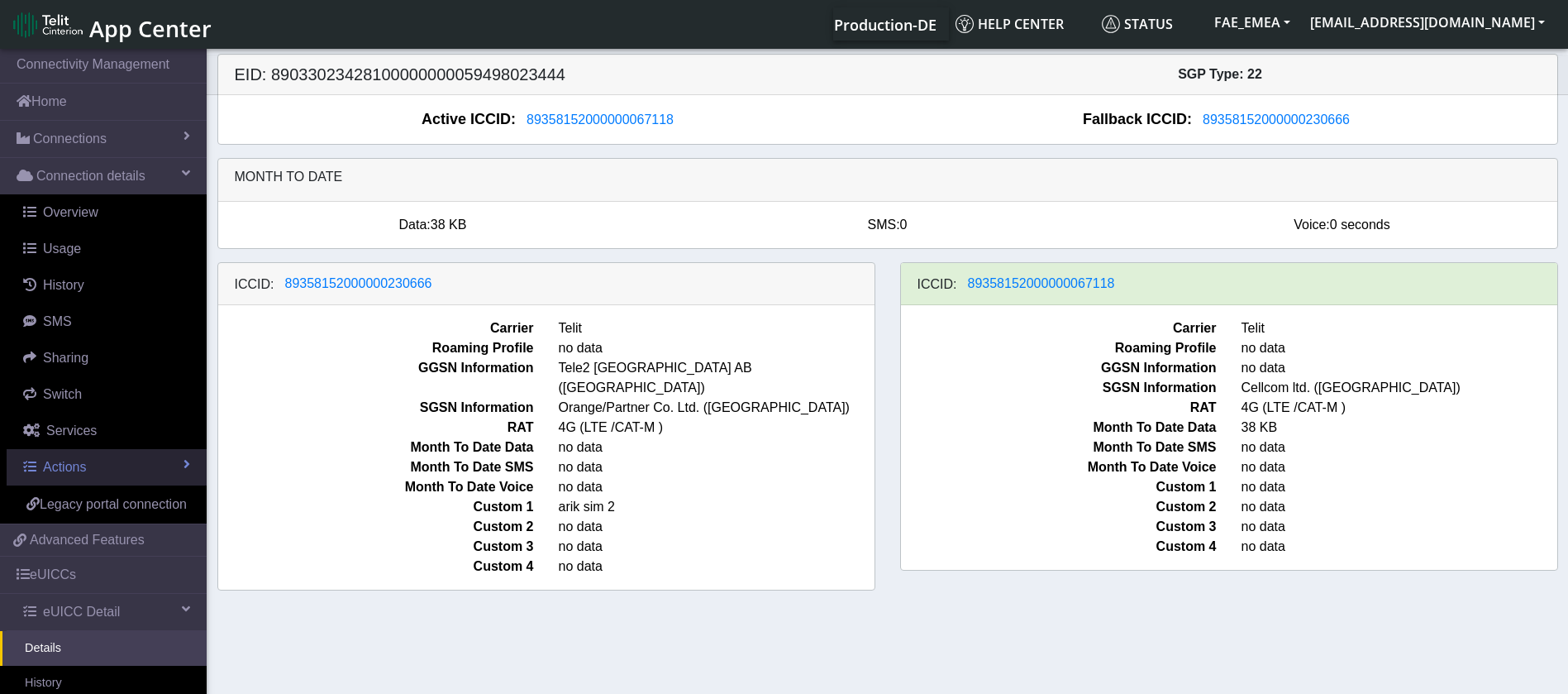
click at [154, 464] on link "Actions" at bounding box center [106, 467] width 200 height 36
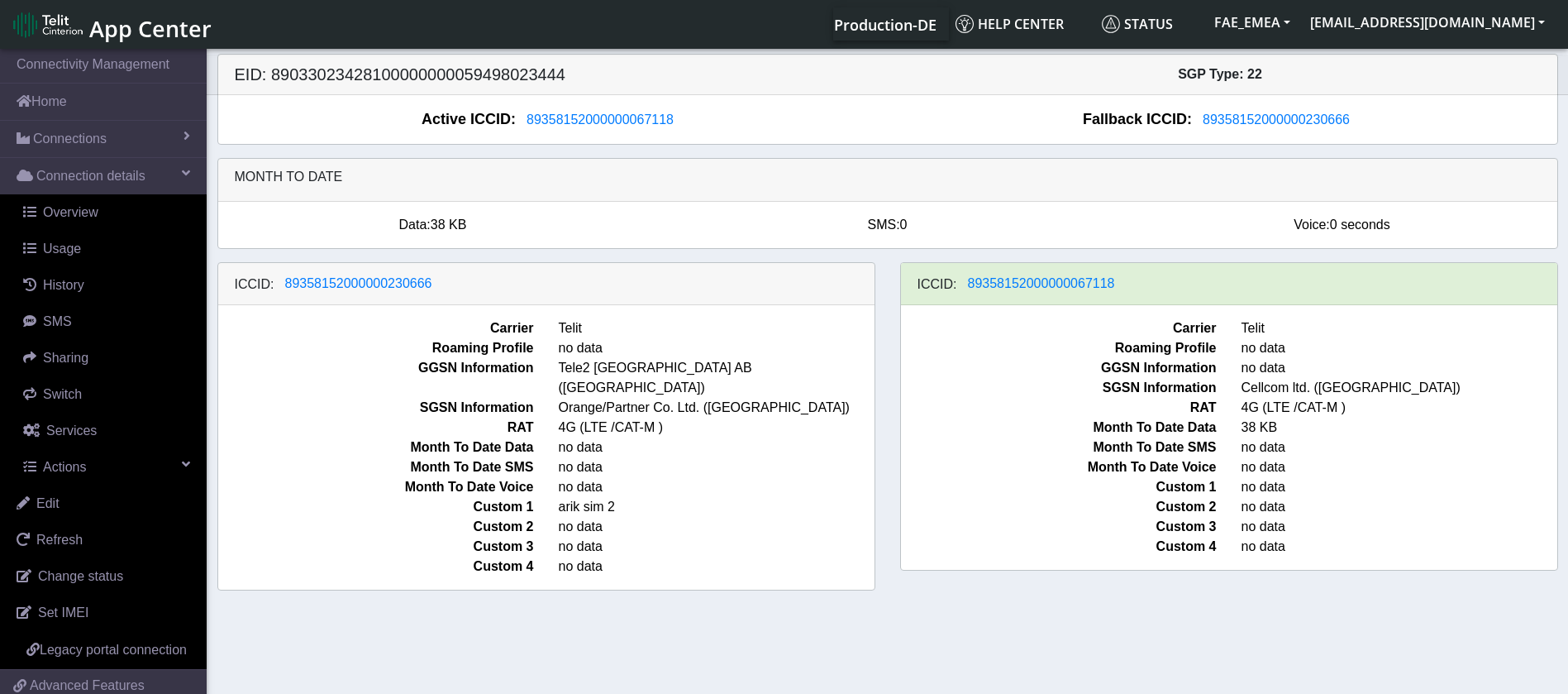
click at [269, 655] on section "Connectivity Management Home Connections List Map Connection details Overview U…" at bounding box center [784, 372] width 1568 height 654
click at [156, 474] on link "Actions" at bounding box center [106, 467] width 200 height 36
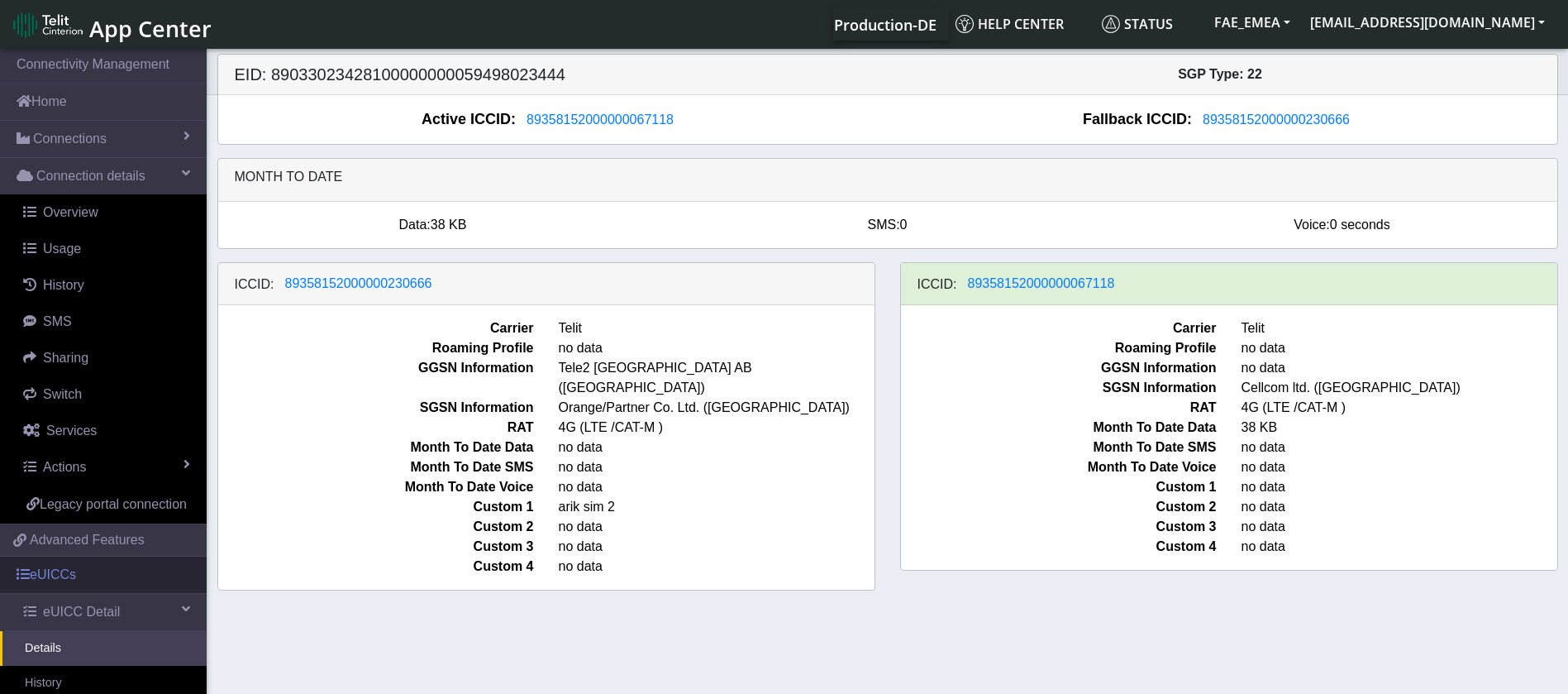
click at [156, 581] on link "eUICCs" at bounding box center [103, 574] width 207 height 36
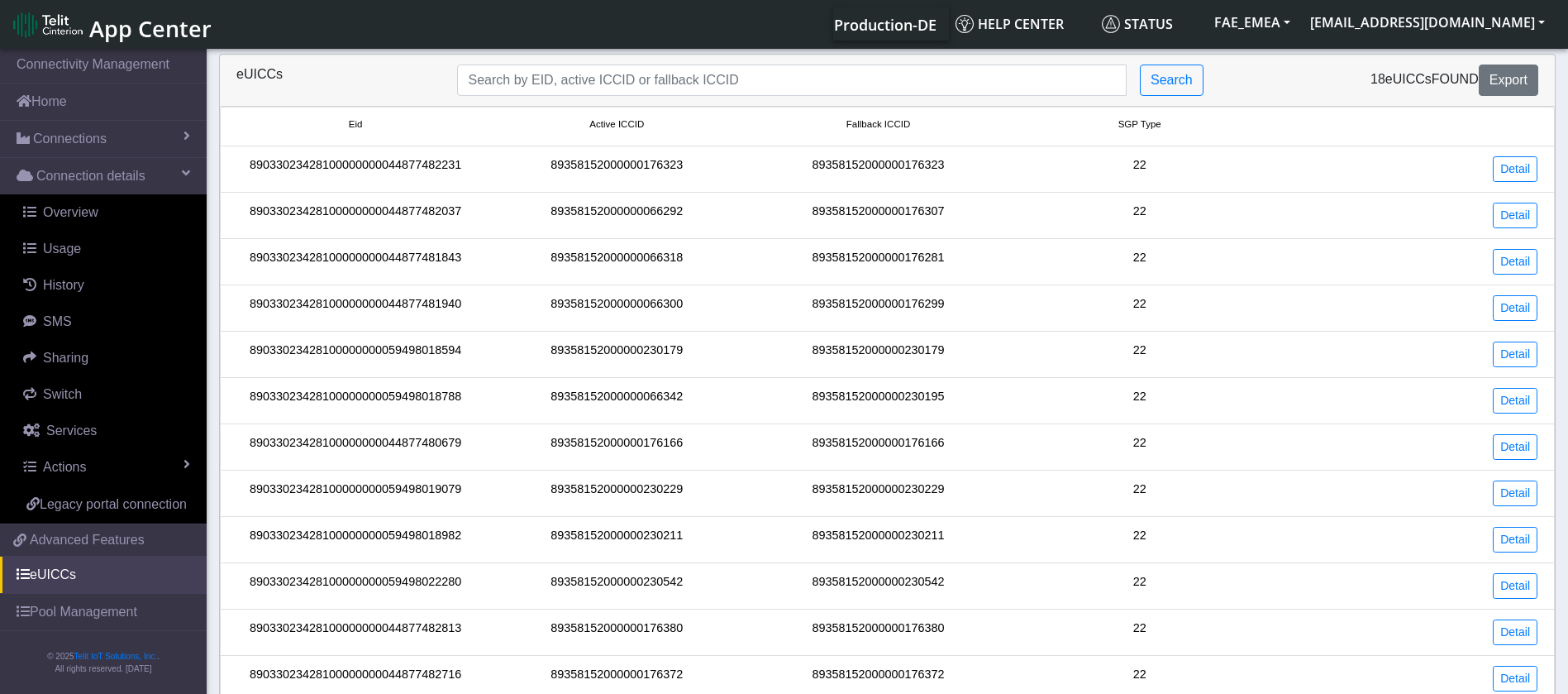
scroll to position [14, 0]
click at [19, 581] on span at bounding box center [24, 574] width 14 height 14
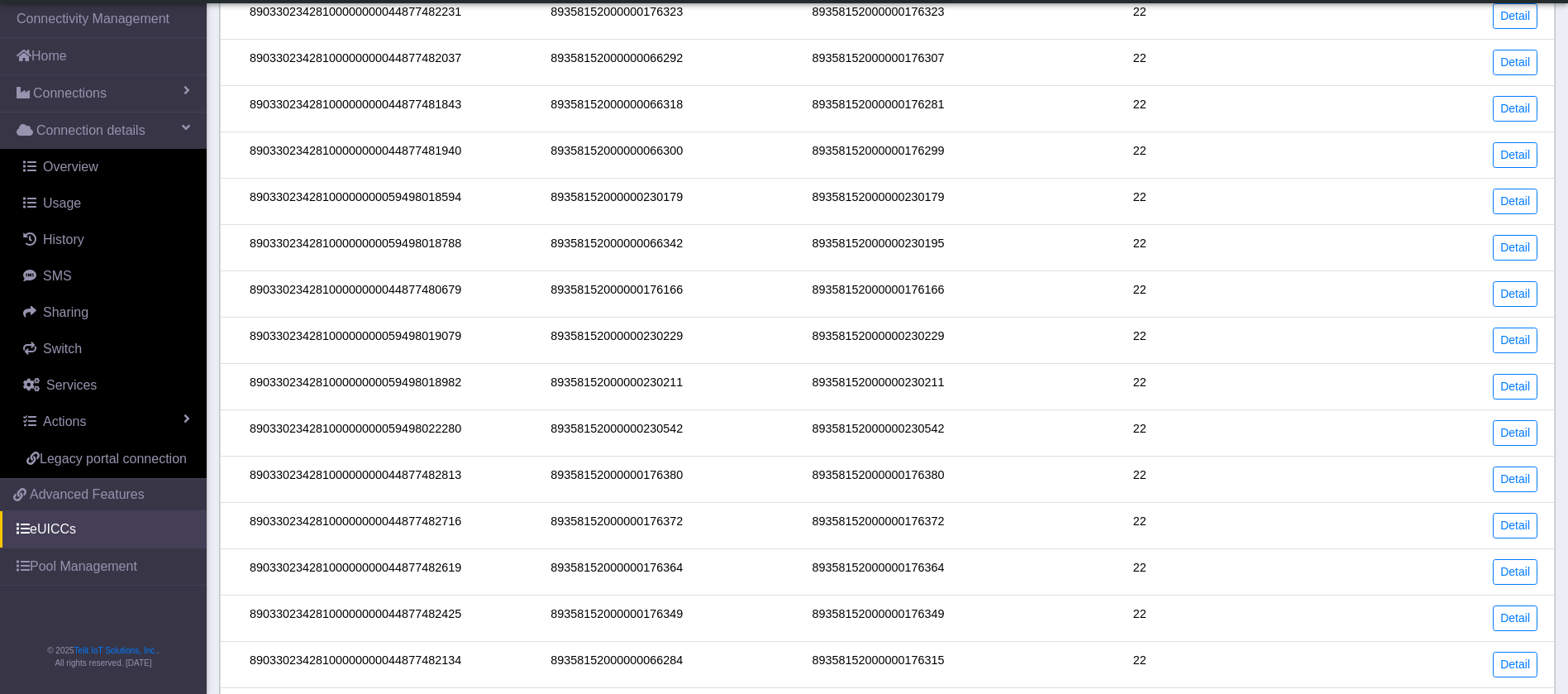
scroll to position [0, 0]
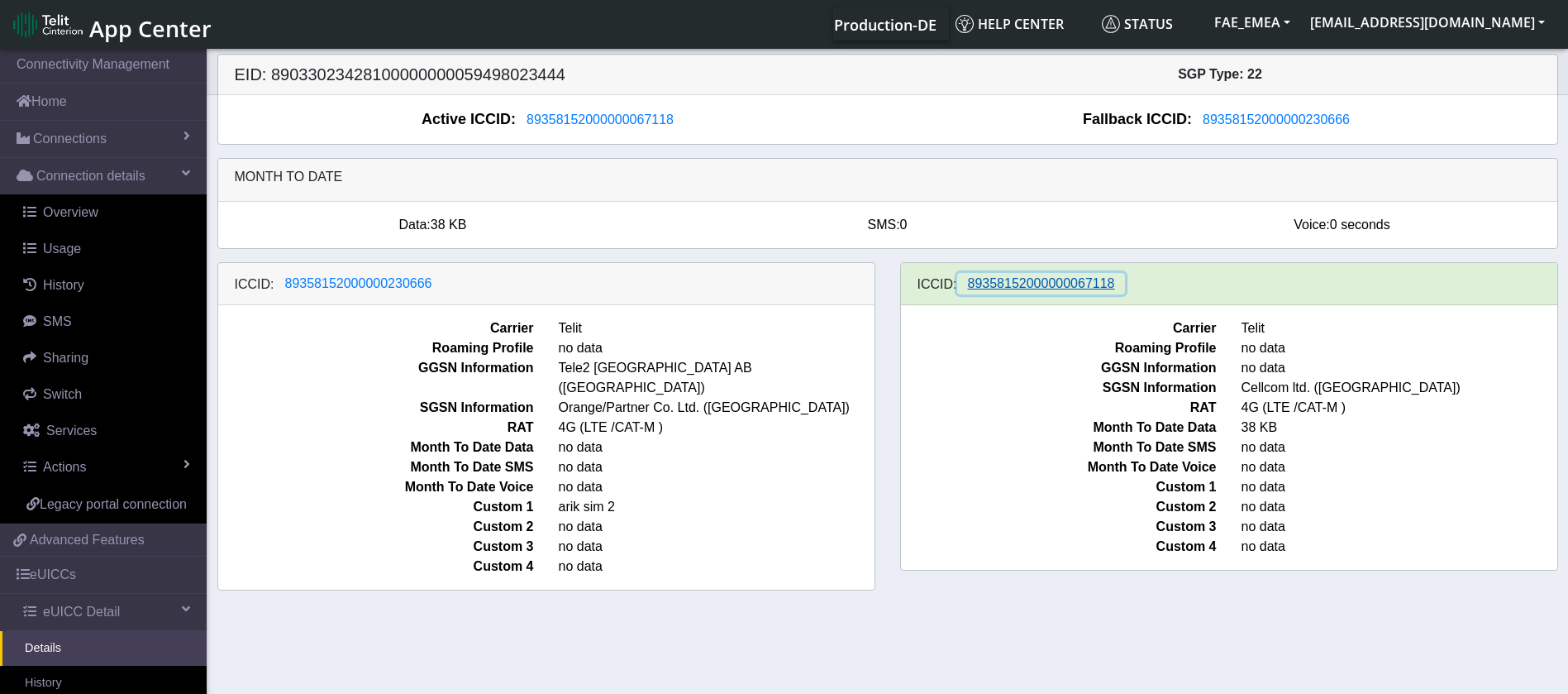
click at [1004, 282] on span "89358152000000067118" at bounding box center [1041, 283] width 147 height 14
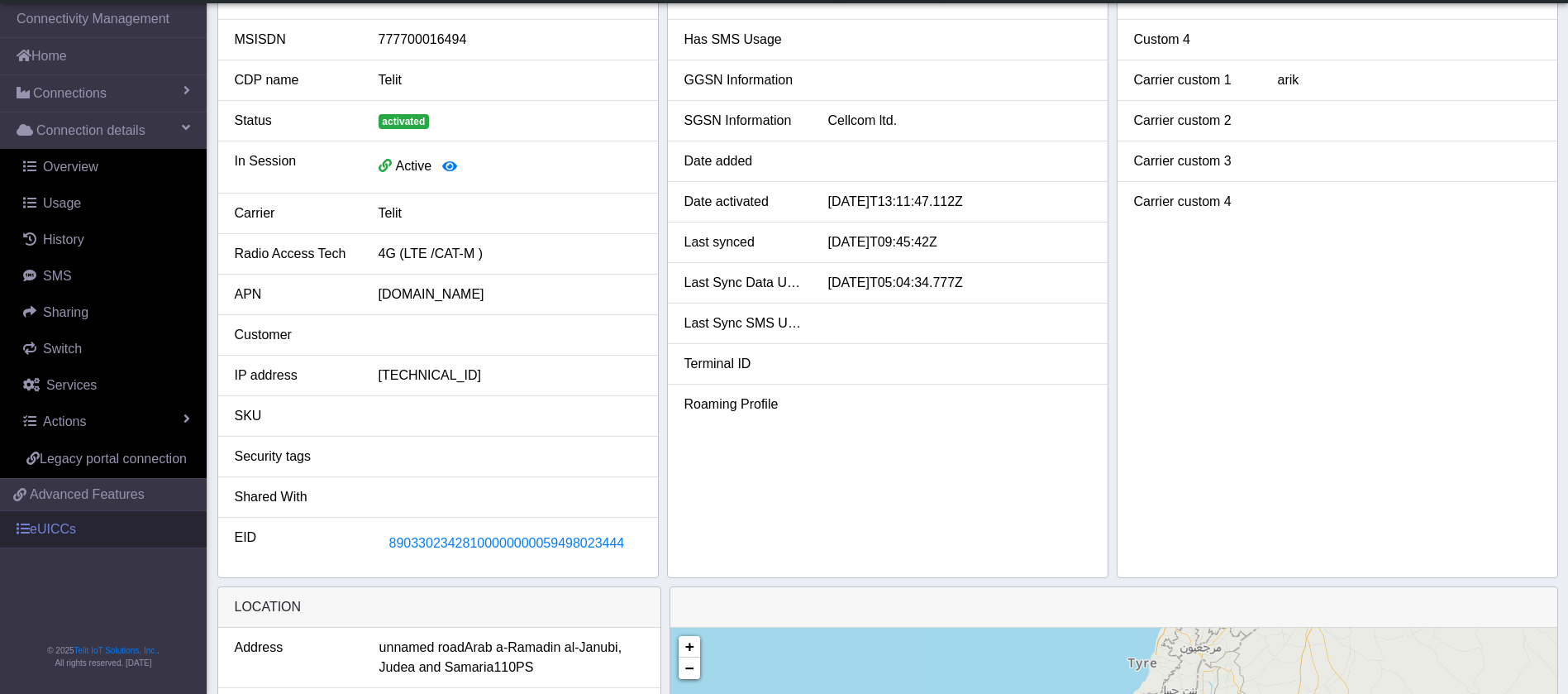
scroll to position [372, 0]
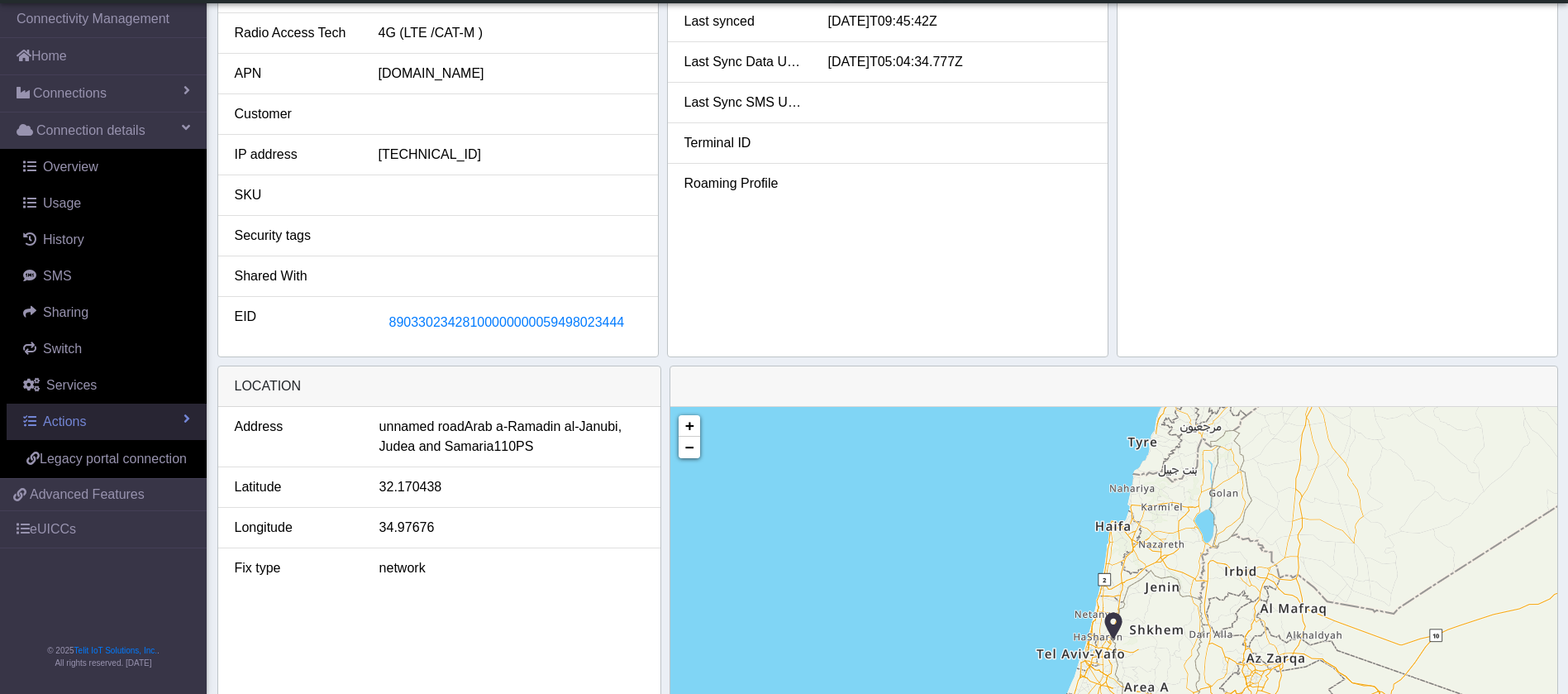
click at [160, 421] on link "Actions" at bounding box center [106, 421] width 200 height 36
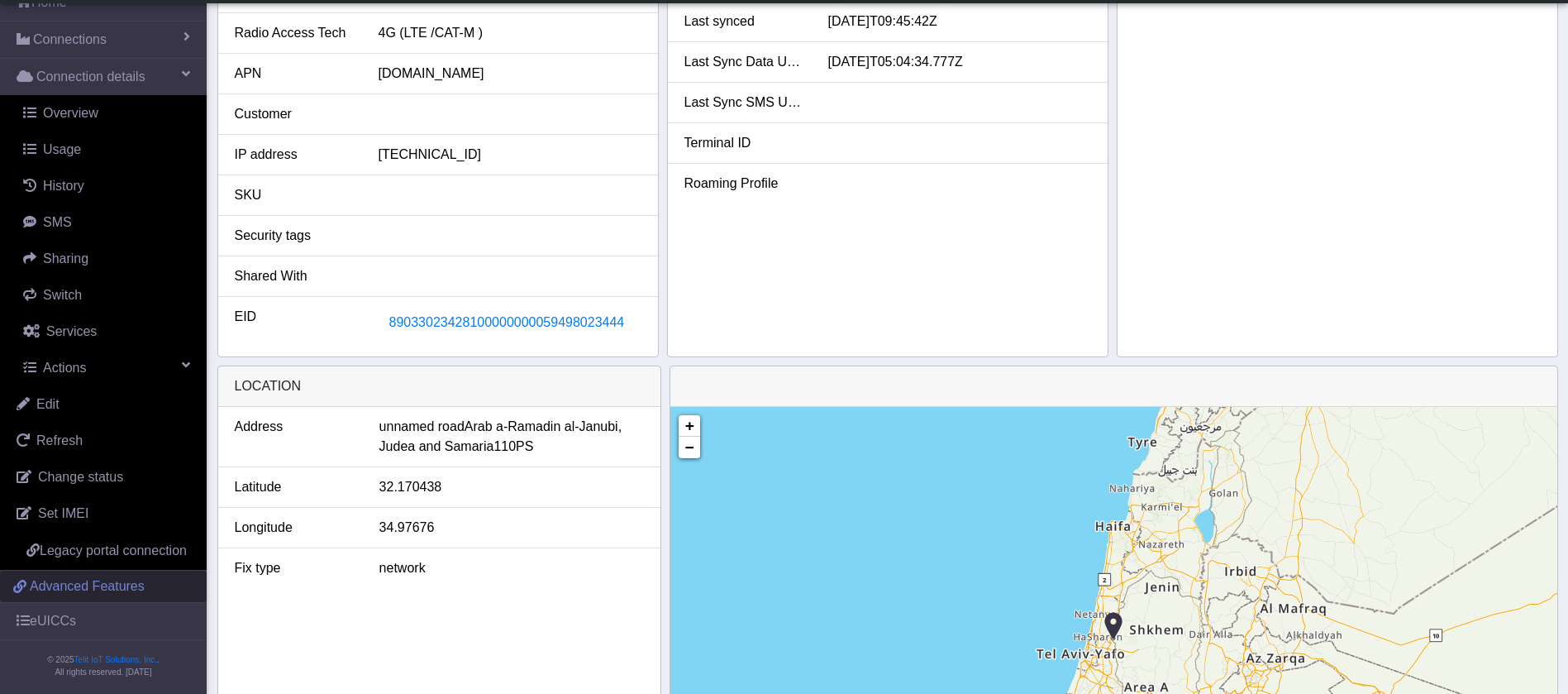
scroll to position [83, 0]
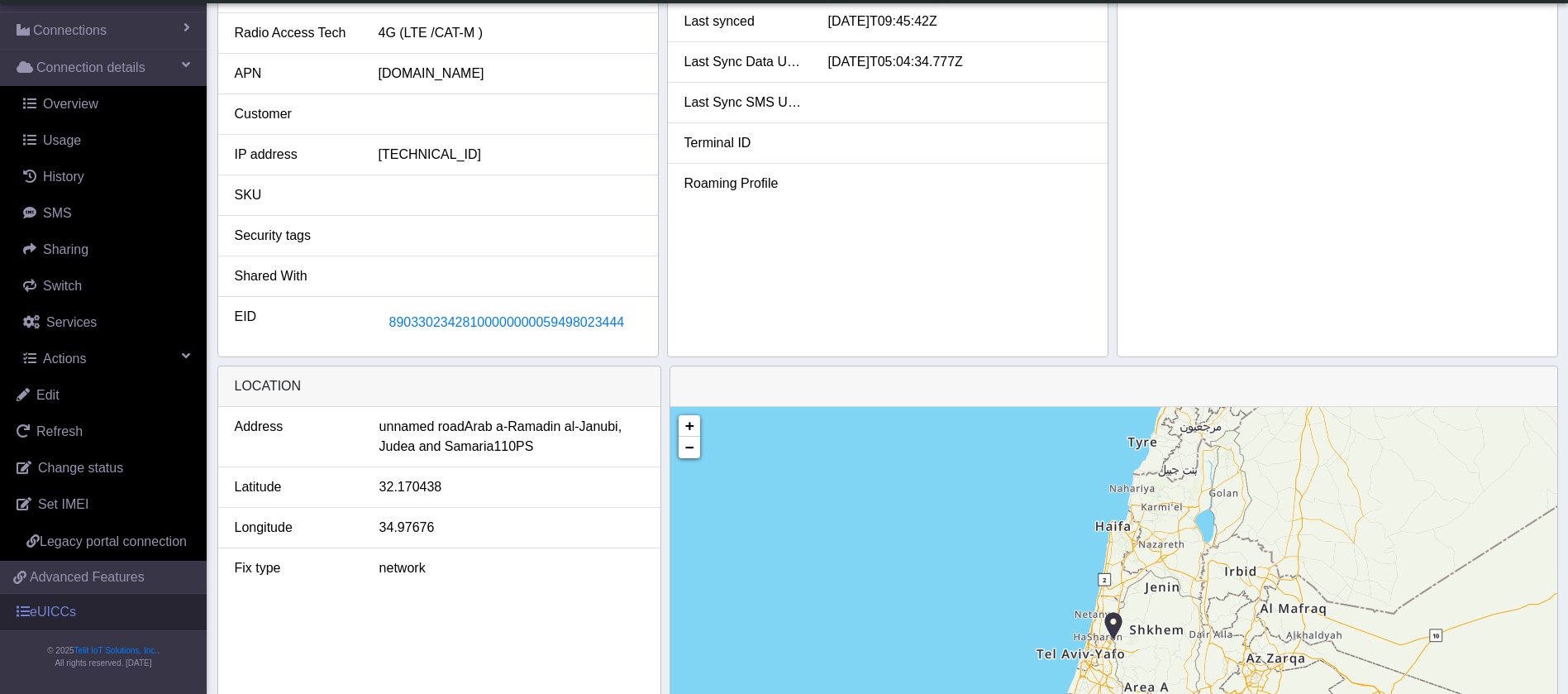
click at [85, 613] on link "eUICCs" at bounding box center [103, 611] width 207 height 36
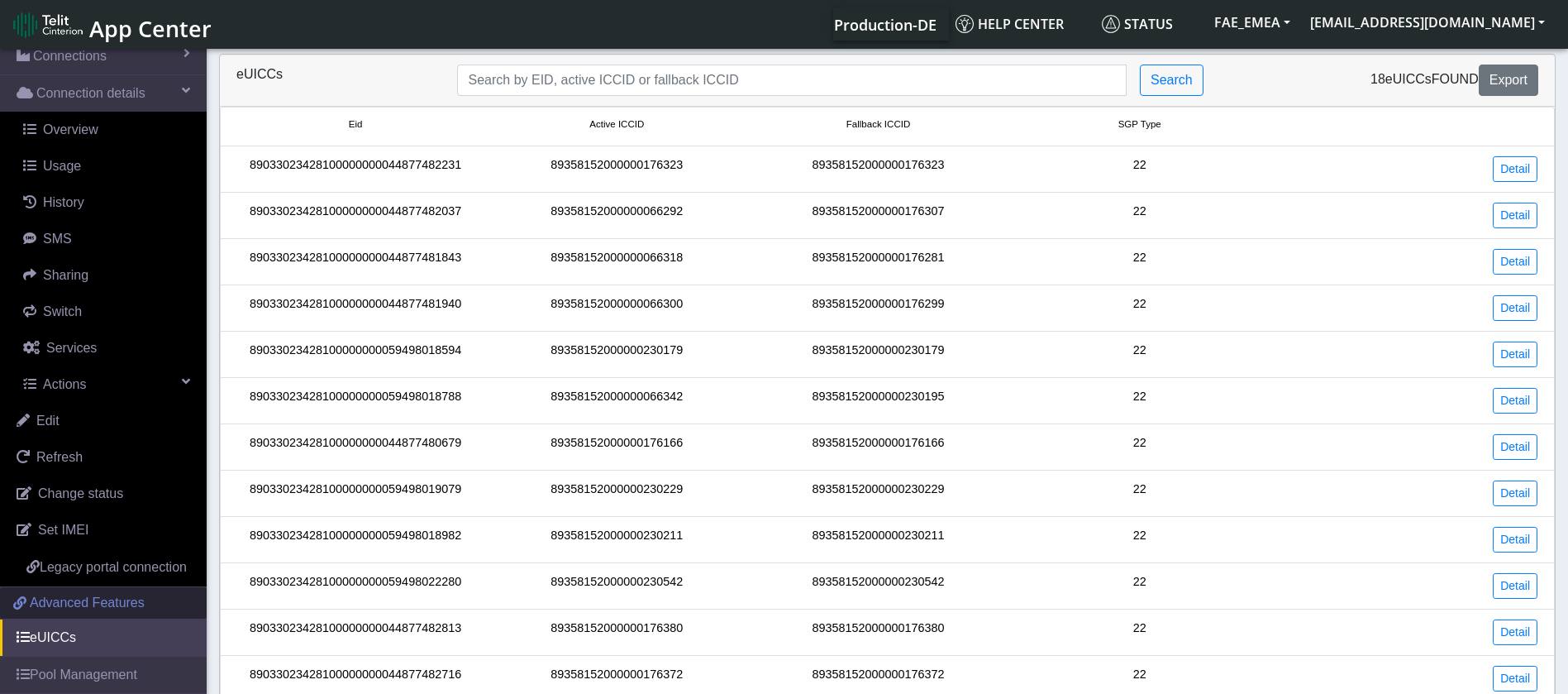
scroll to position [160, 0]
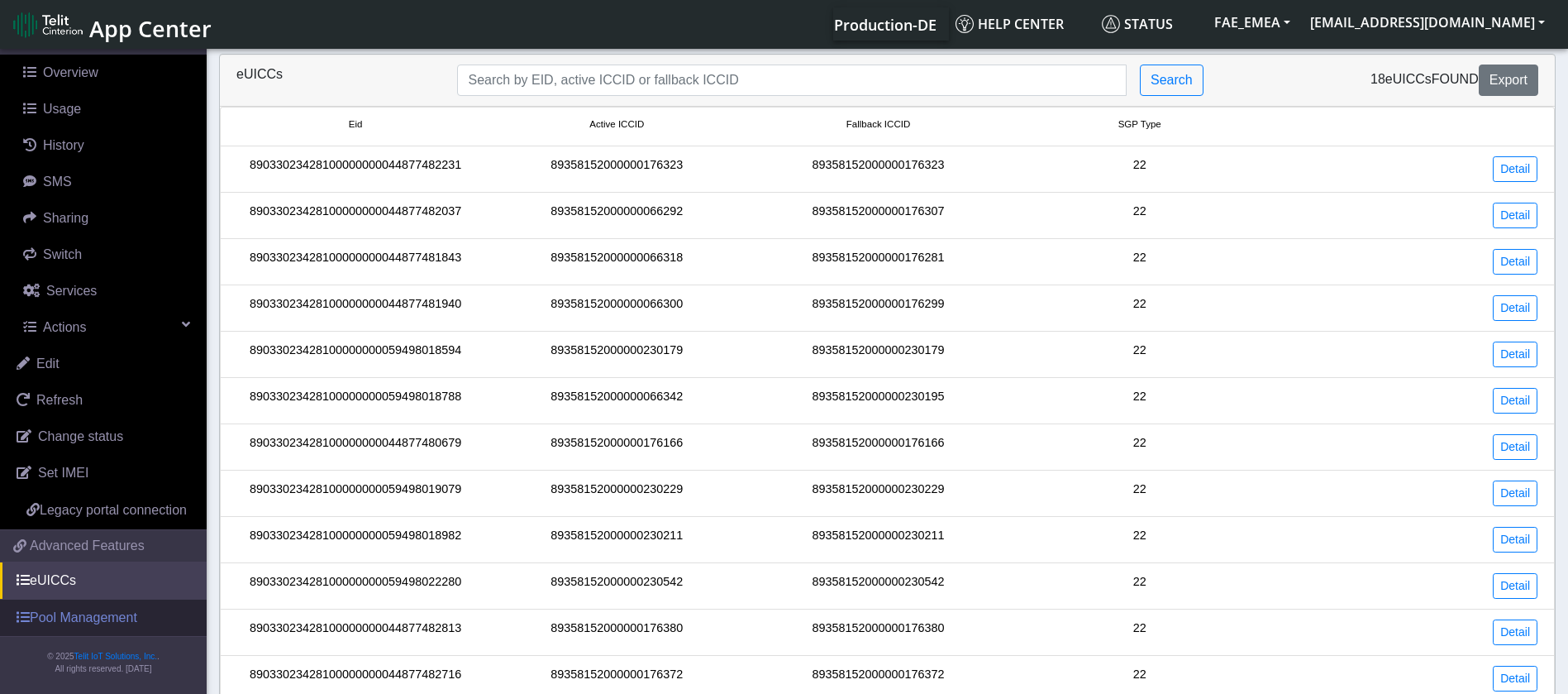
click at [57, 621] on link "Pool Management" at bounding box center [103, 617] width 207 height 36
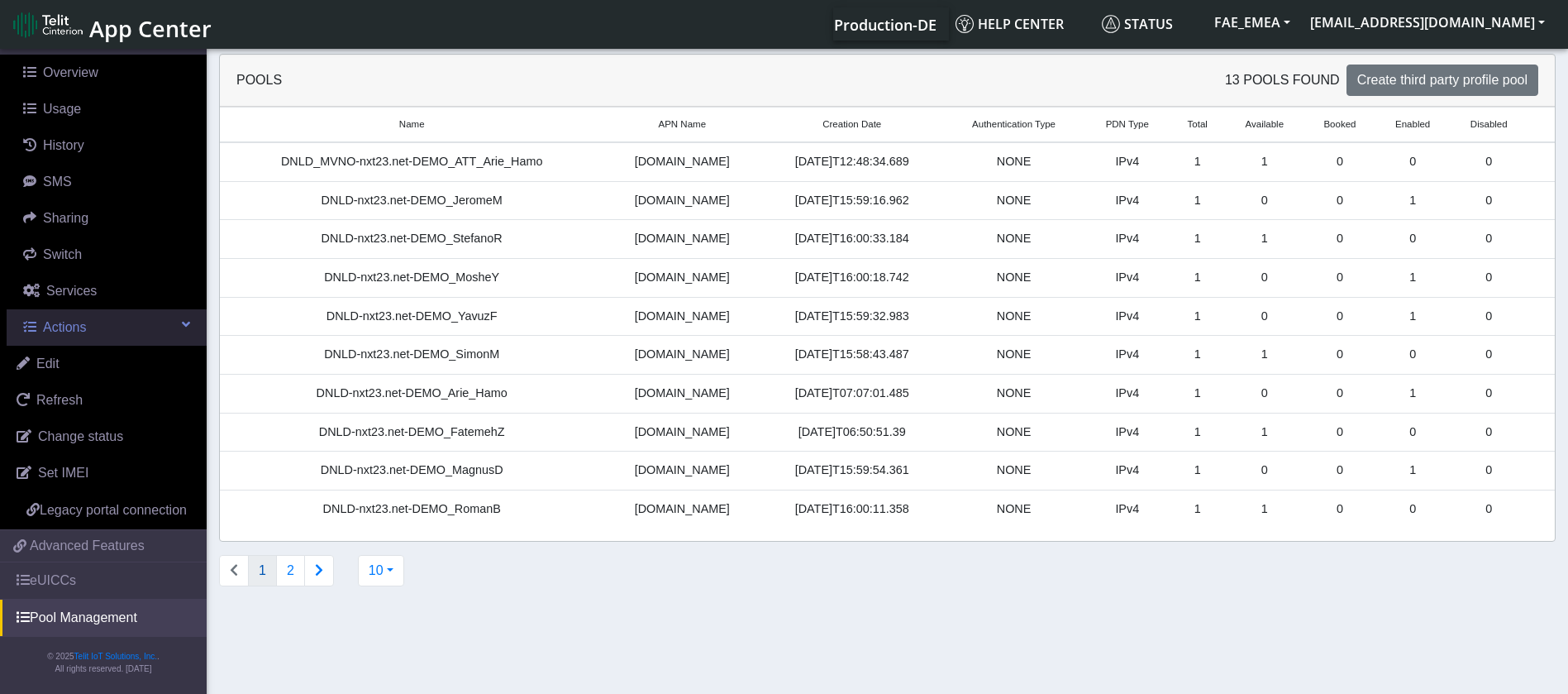
click at [84, 320] on span "Actions" at bounding box center [64, 327] width 43 height 14
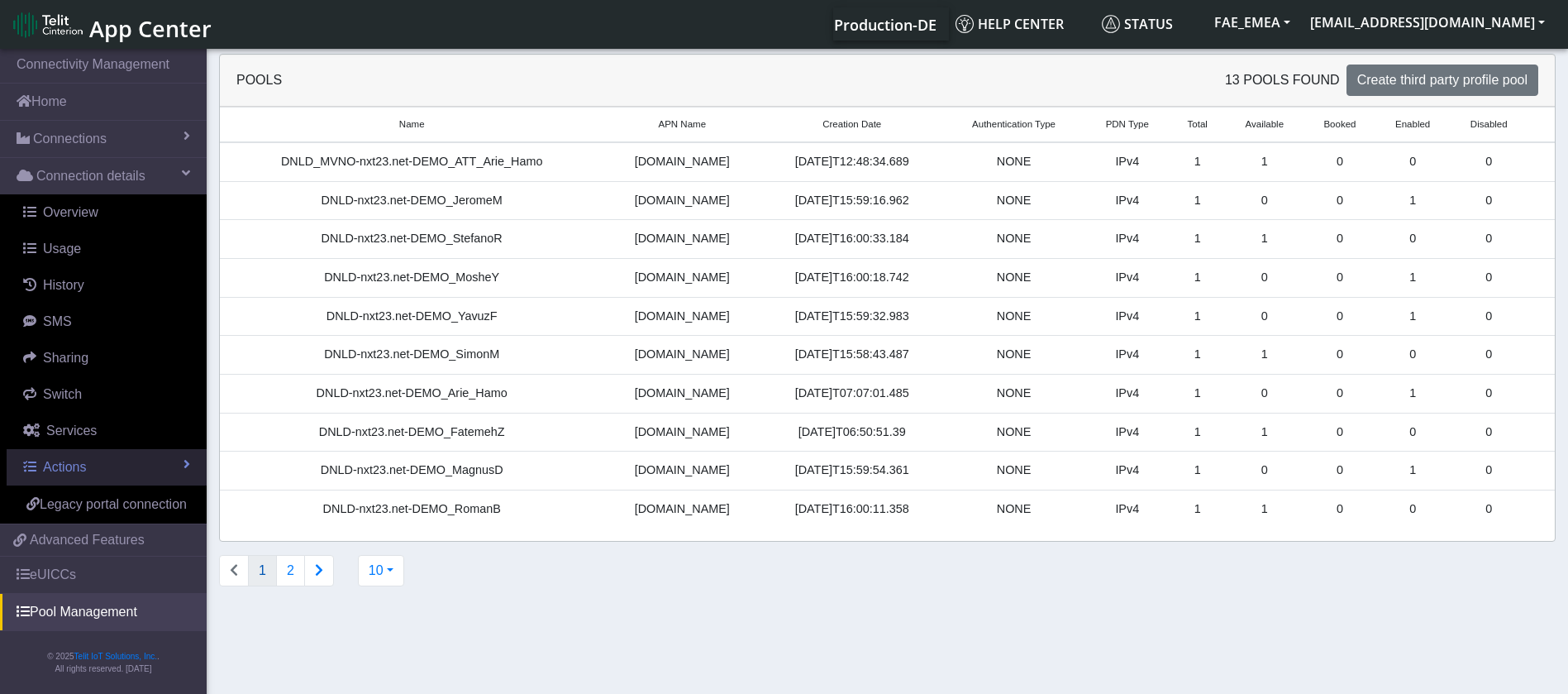
scroll to position [14, 0]
click at [130, 449] on link "Actions" at bounding box center [106, 467] width 200 height 36
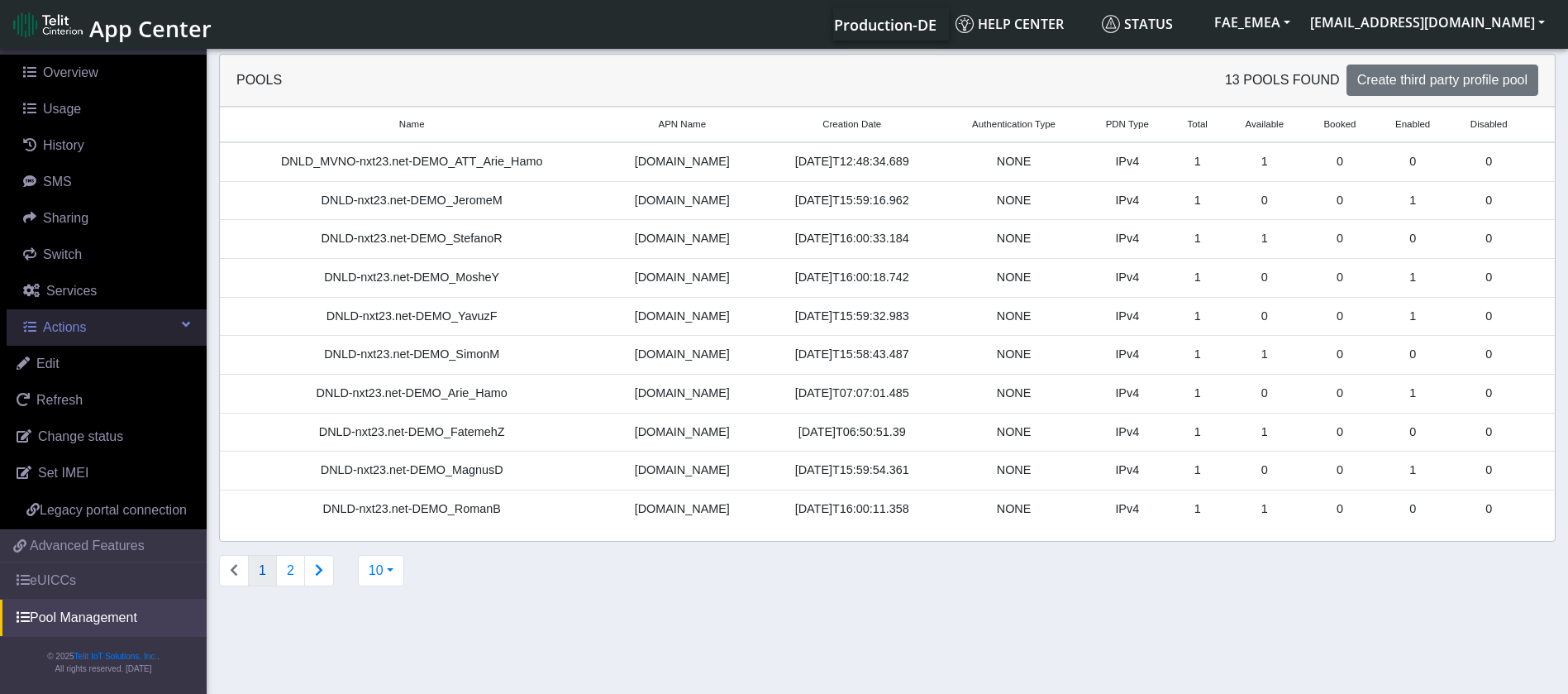
scroll to position [160, 0]
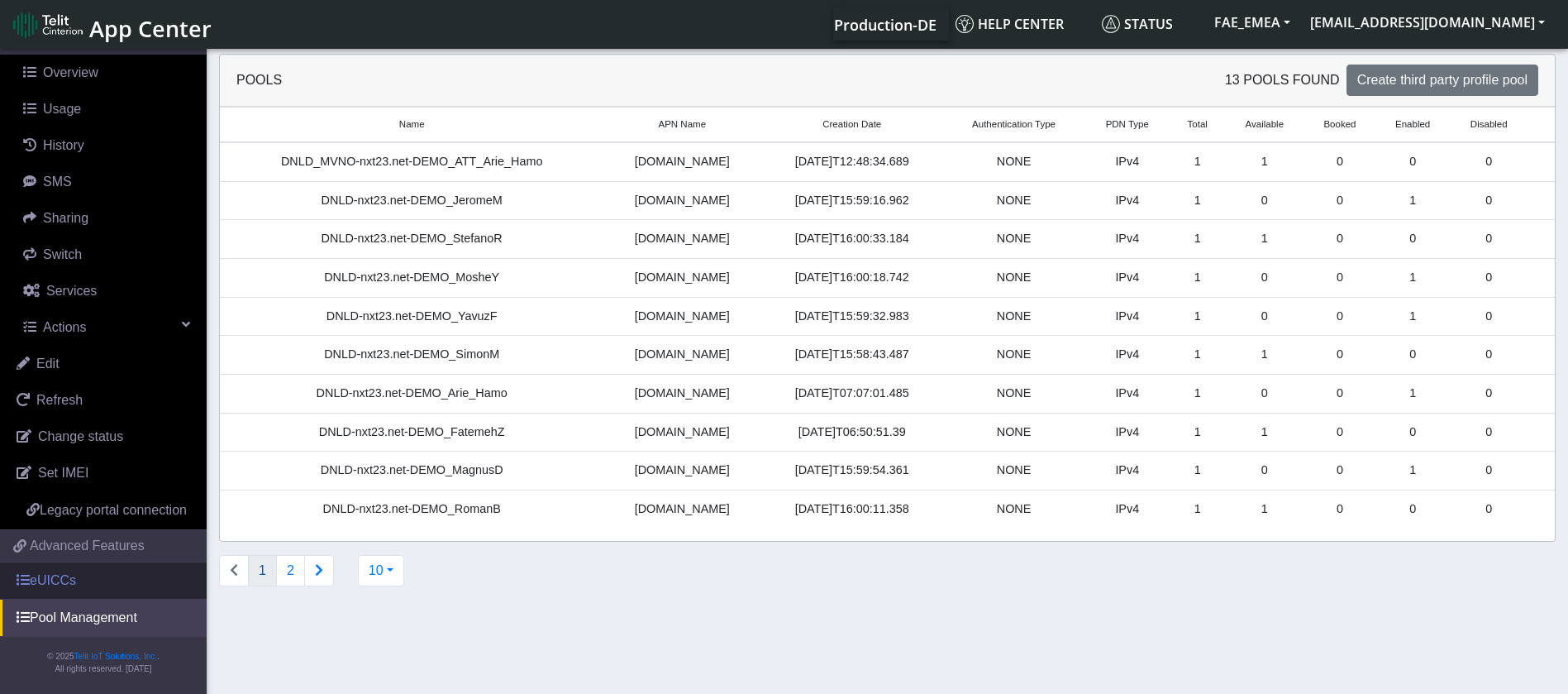
click at [54, 574] on link "eUICCs" at bounding box center [103, 580] width 207 height 36
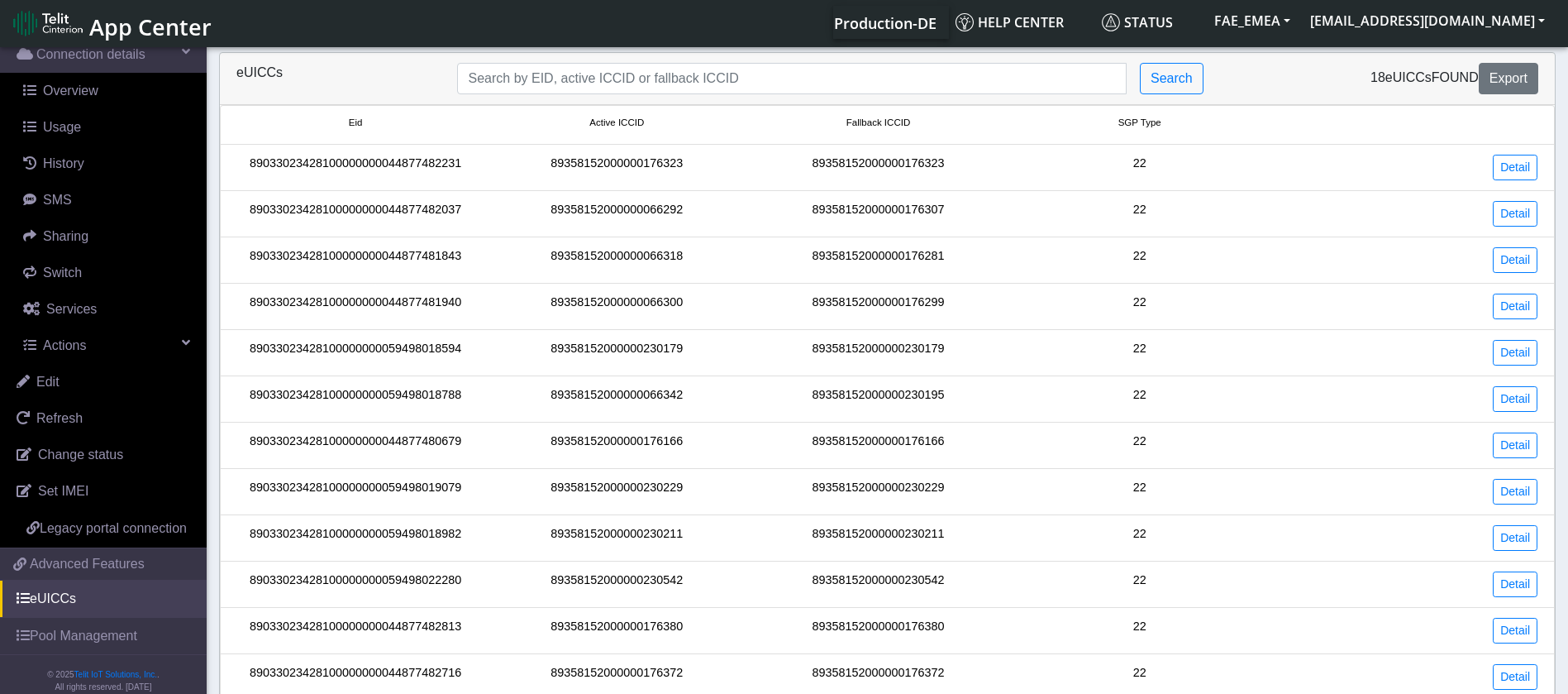
scroll to position [160, 0]
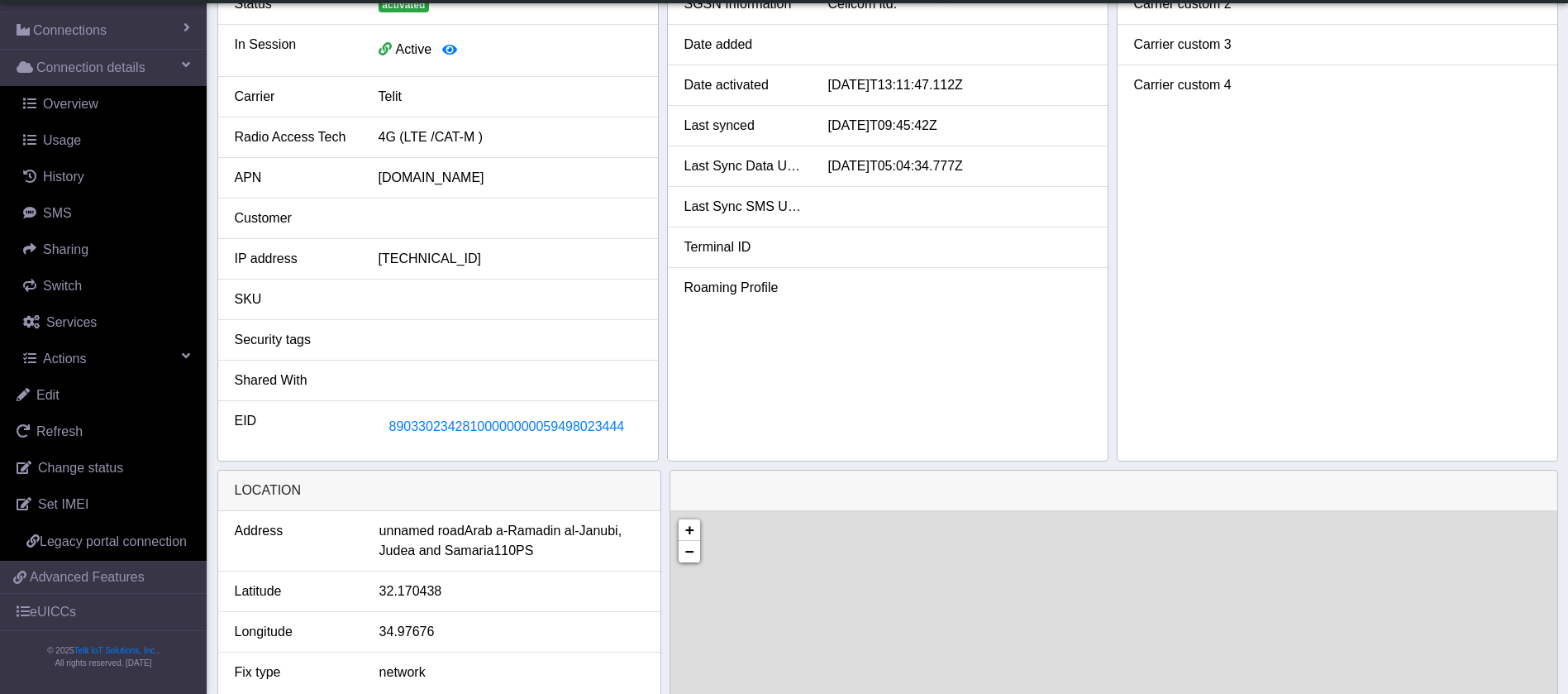
scroll to position [83, 0]
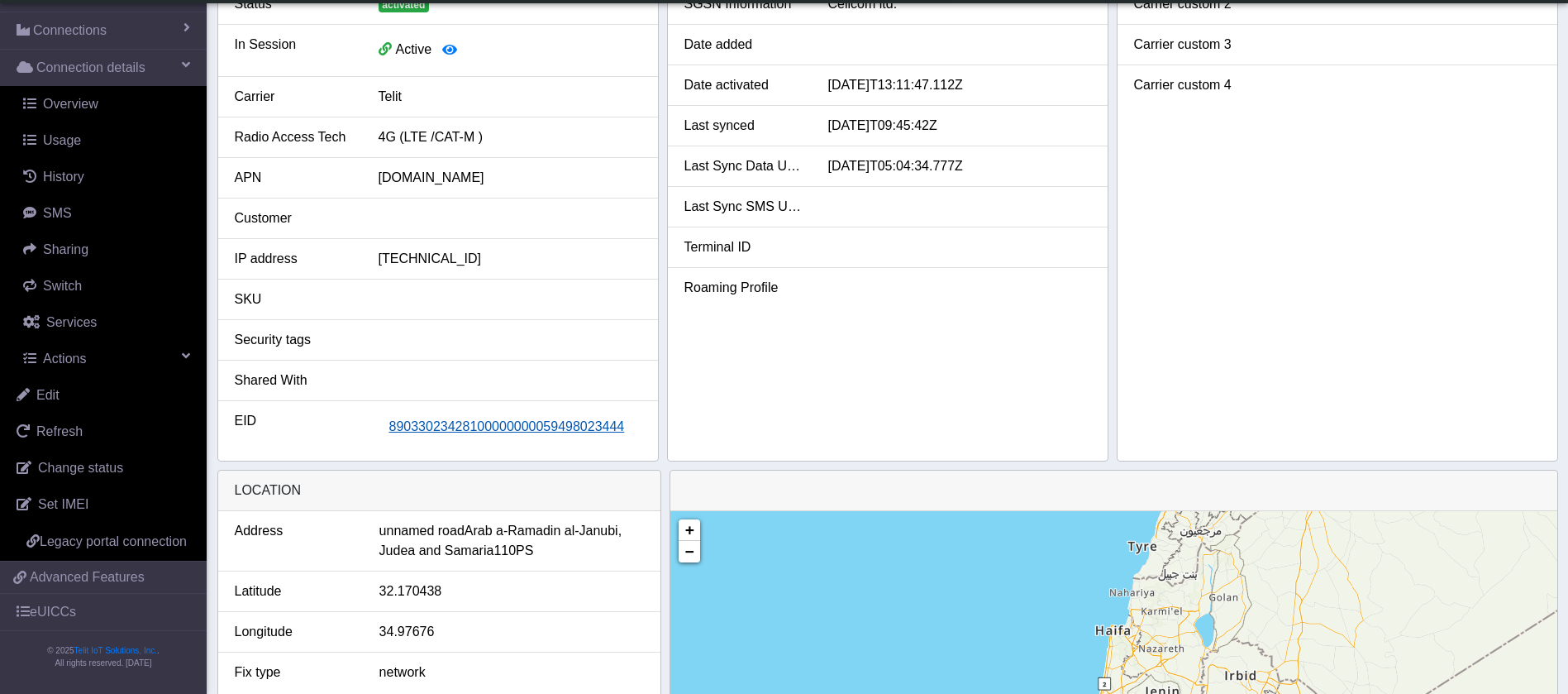
click at [516, 416] on button "89033023428100000000059498023444" at bounding box center [507, 426] width 257 height 31
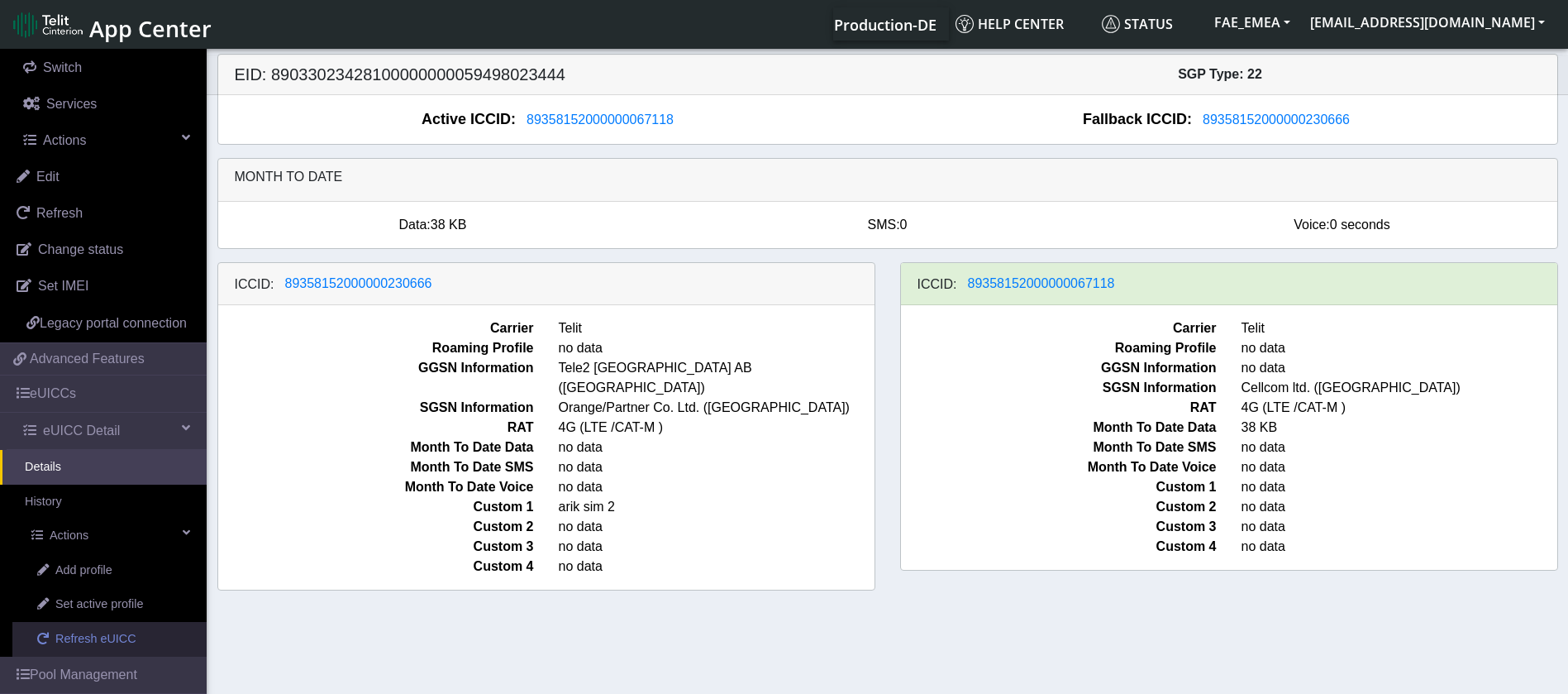
scroll to position [404, 0]
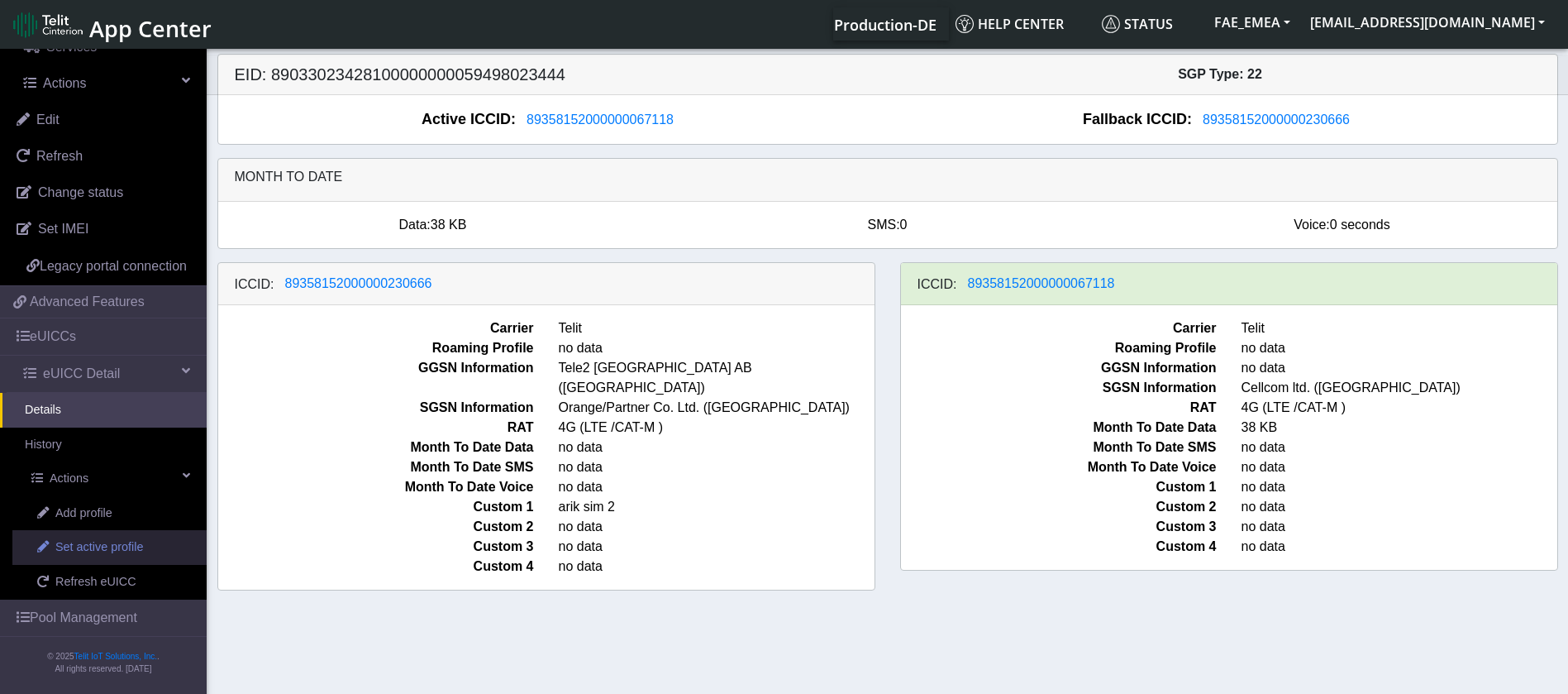
click at [134, 545] on span "Set active profile" at bounding box center [100, 548] width 88 height 19
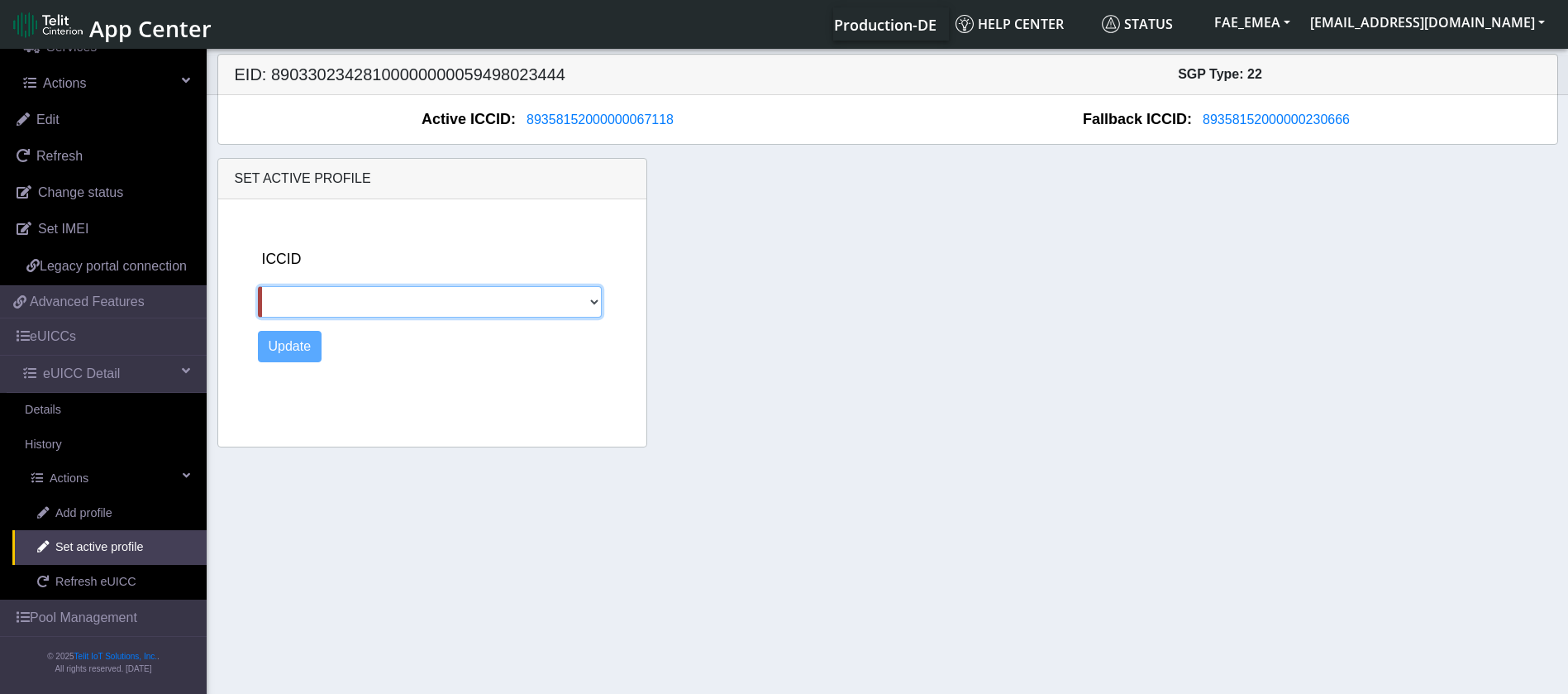
click at [450, 306] on select "89358152000000230666" at bounding box center [430, 301] width 343 height 31
select select "89358152000000230666"
click at [258, 286] on select "89358152000000230666" at bounding box center [430, 301] width 343 height 31
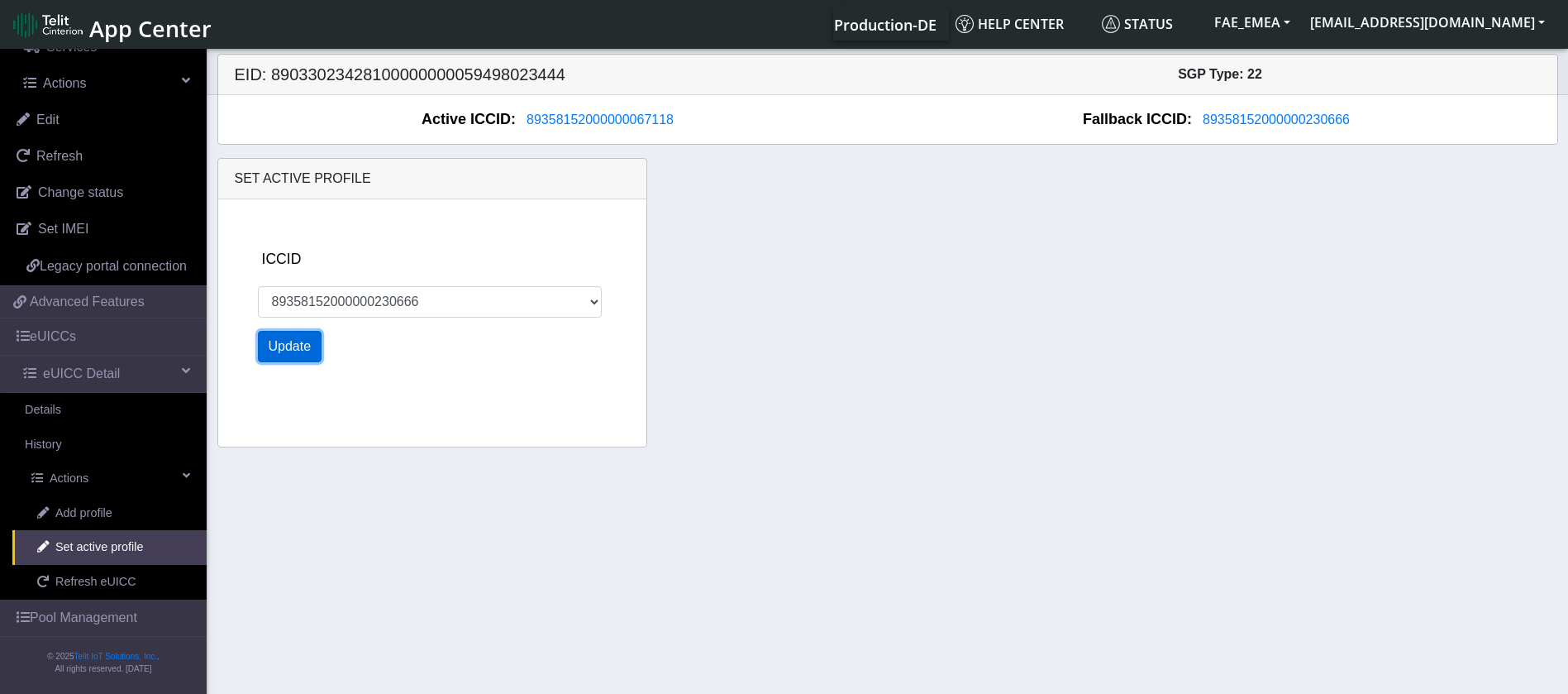
click at [284, 355] on button "Update" at bounding box center [290, 346] width 64 height 31
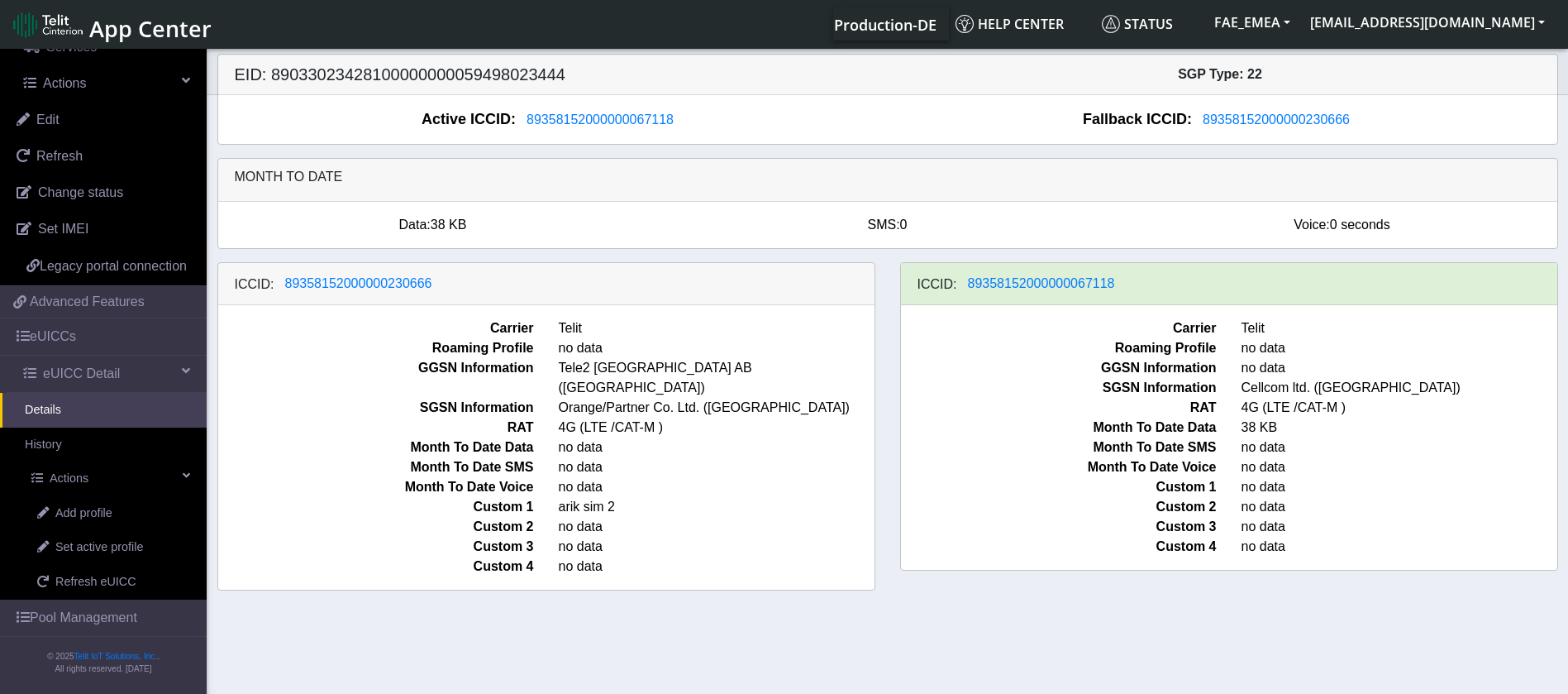
click at [249, 341] on span "Roaming Profile" at bounding box center [376, 349] width 341 height 20
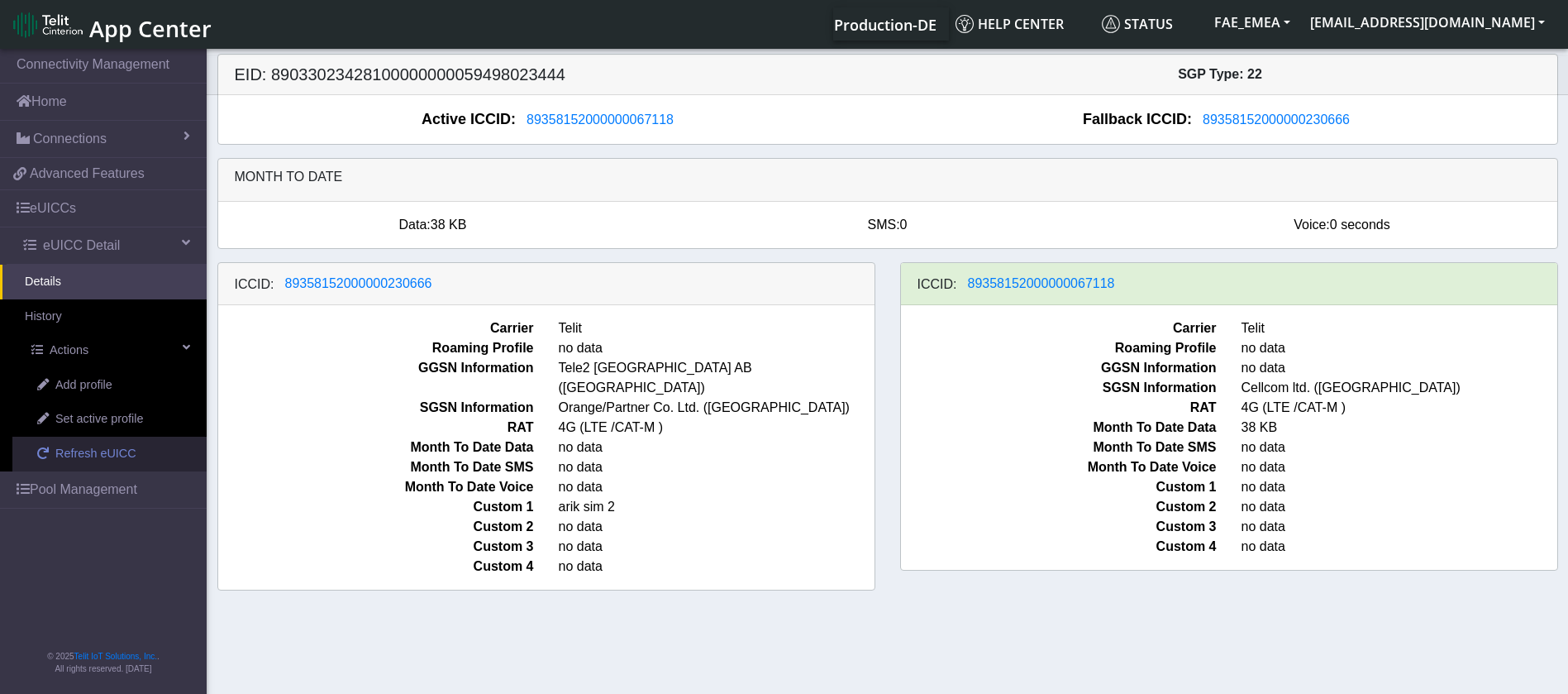
click at [101, 447] on span "Refresh eUICC" at bounding box center [96, 454] width 81 height 19
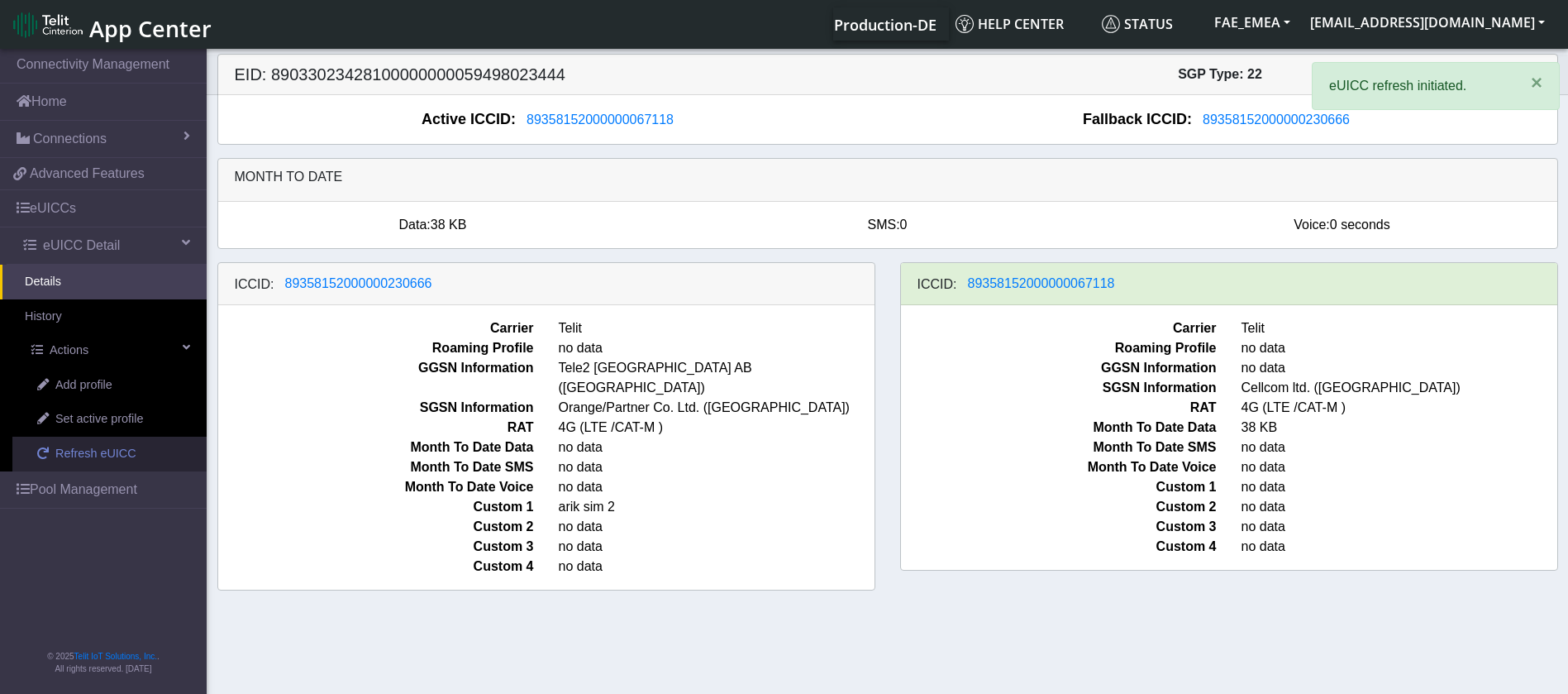
click at [111, 447] on span "Refresh eUICC" at bounding box center [96, 454] width 81 height 19
